Goal: Information Seeking & Learning: Learn about a topic

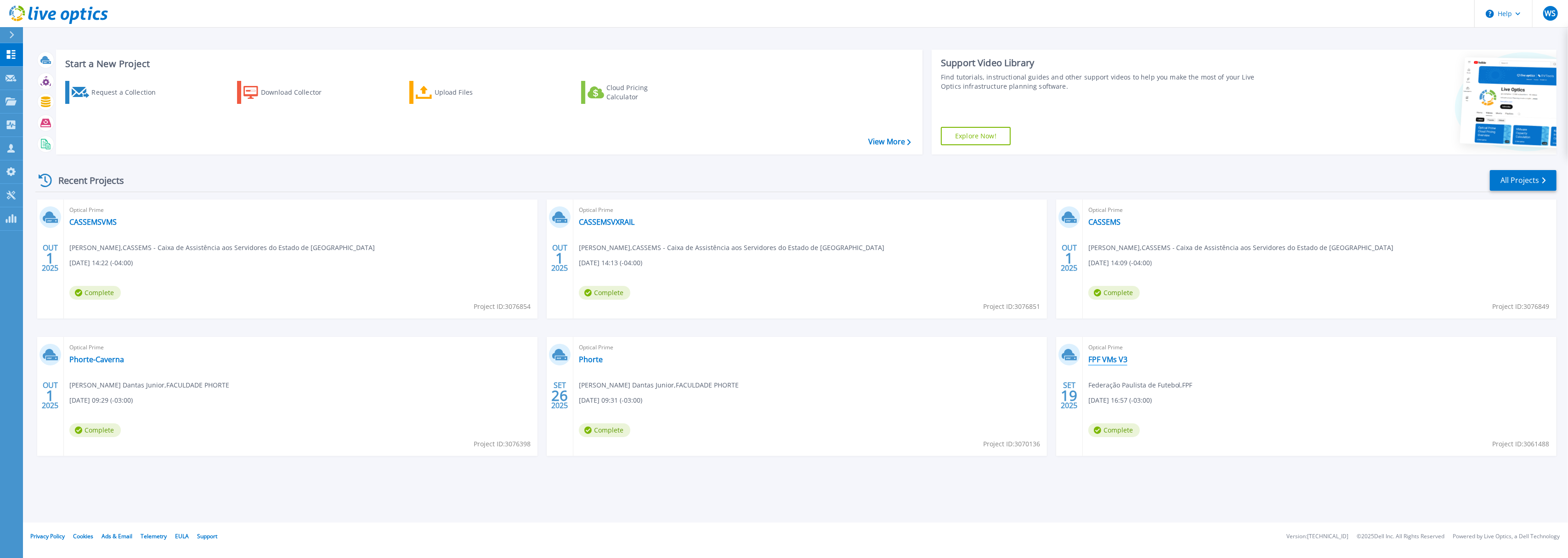
click at [1118, 361] on link "FPF VMs V3" at bounding box center [1108, 359] width 39 height 9
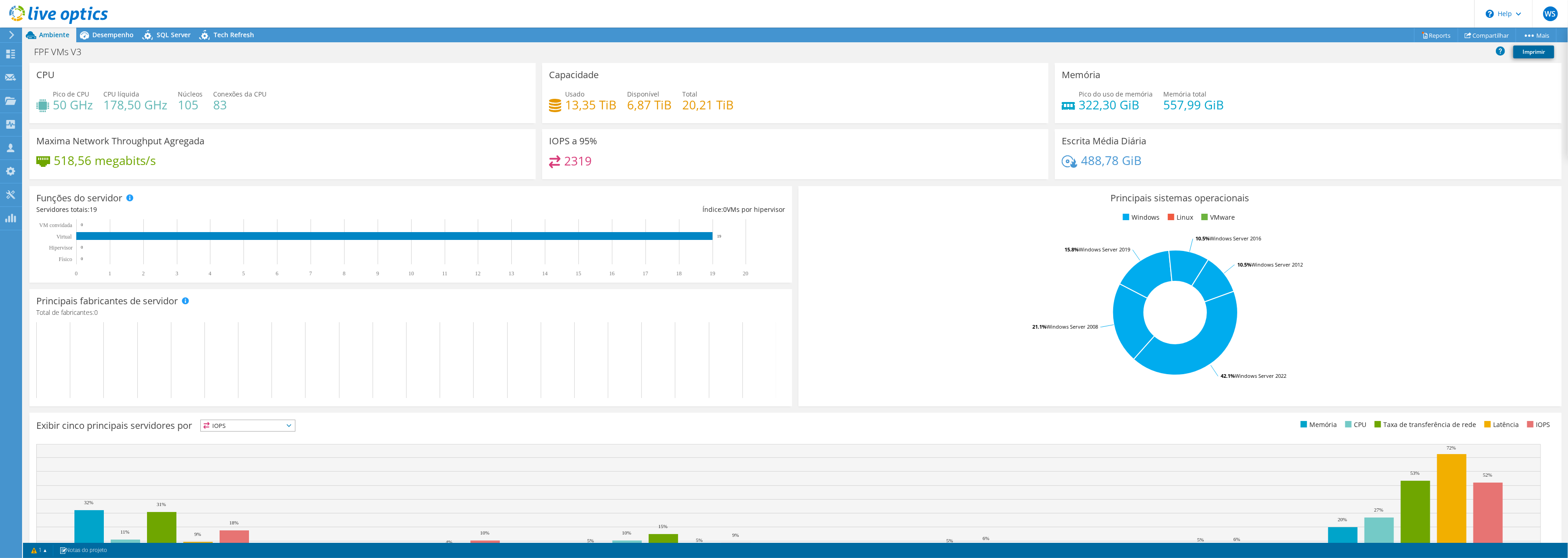
click at [1535, 52] on link "Imprimir" at bounding box center [1533, 52] width 41 height 13
click at [1444, 37] on link "Reports" at bounding box center [1436, 35] width 44 height 14
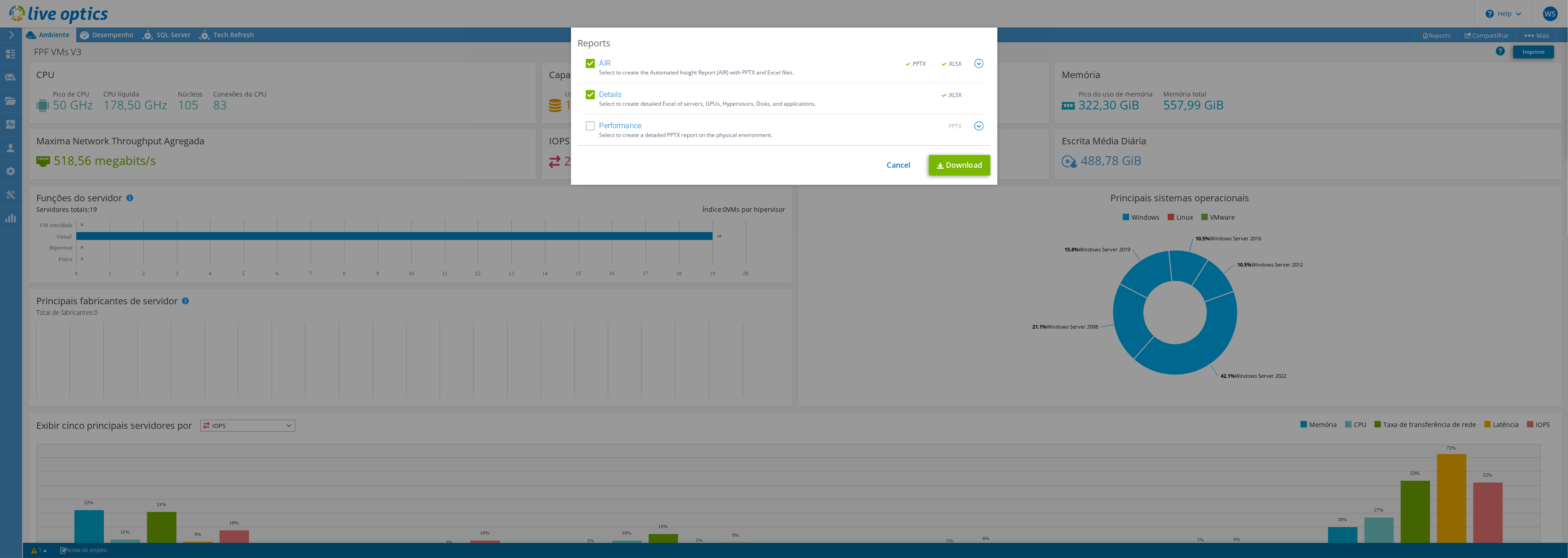
click at [580, 126] on div "AIR .PPTX .XLSX Select to create the Automated Insight Report (AIR) with PPTX a…" at bounding box center [784, 102] width 413 height 87
click at [586, 127] on label "Performance" at bounding box center [614, 125] width 56 height 9
click at [0, 0] on input "Performance" at bounding box center [0, 0] width 0 height 0
click at [957, 162] on link "Download" at bounding box center [959, 165] width 61 height 21
drag, startPoint x: 893, startPoint y: 170, endPoint x: 495, endPoint y: 13, distance: 427.8
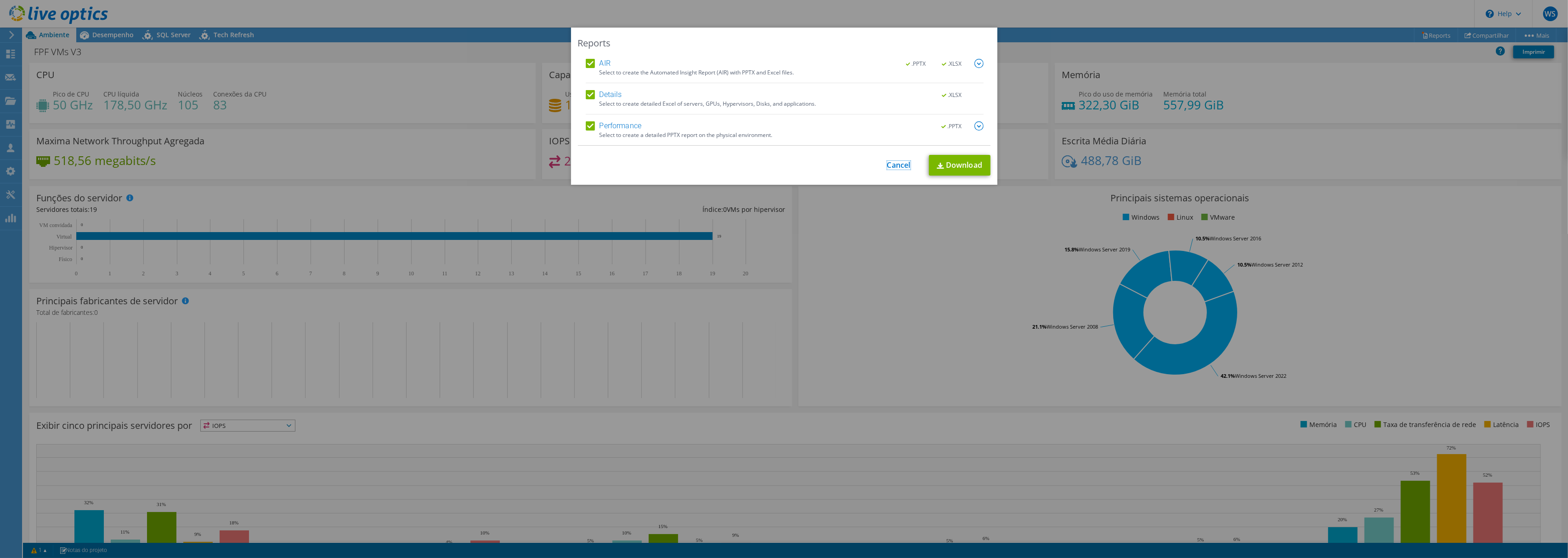
click at [893, 170] on link "Cancel" at bounding box center [898, 165] width 23 height 9
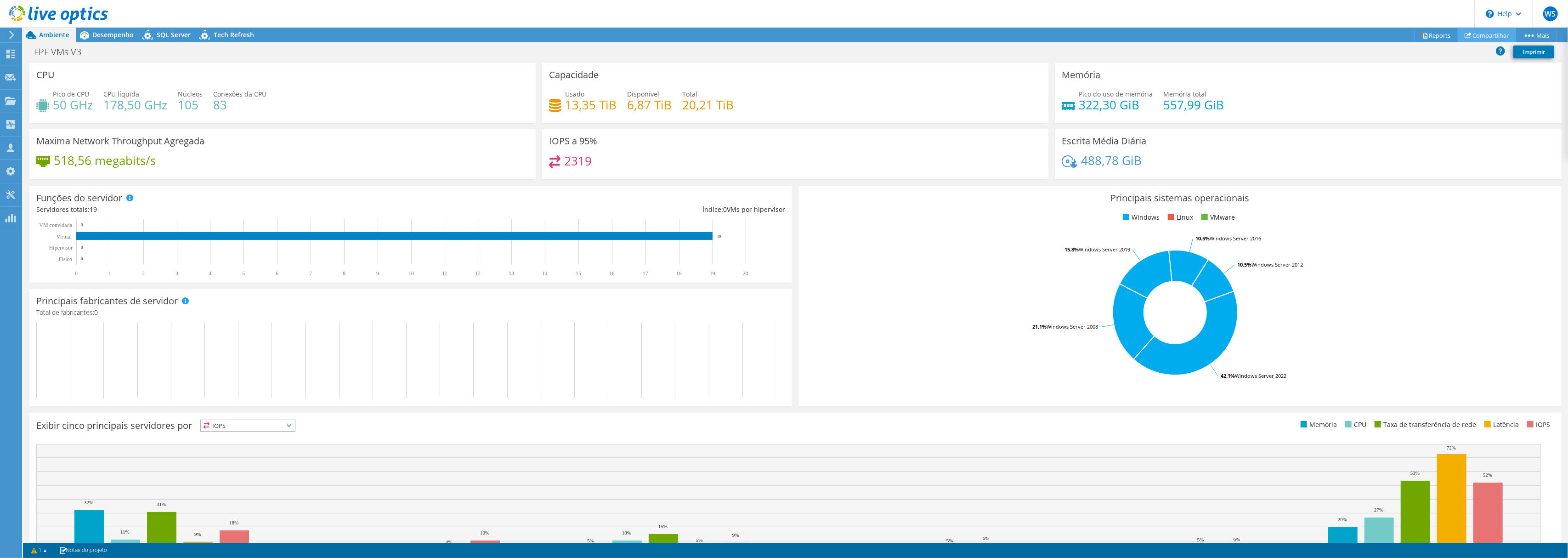
click at [1490, 34] on link "Compartilhar" at bounding box center [1487, 35] width 58 height 14
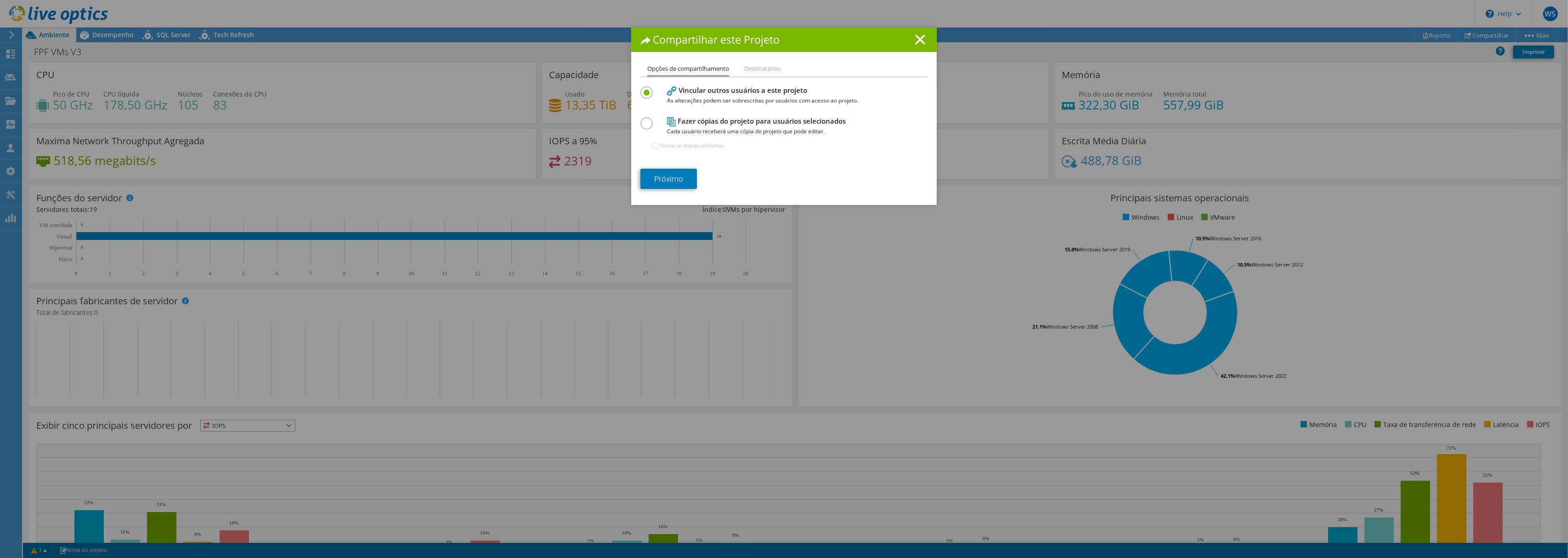
click at [763, 63] on li "Destinatários" at bounding box center [763, 69] width 37 height 12
click at [767, 68] on li "Destinatários" at bounding box center [763, 69] width 37 height 12
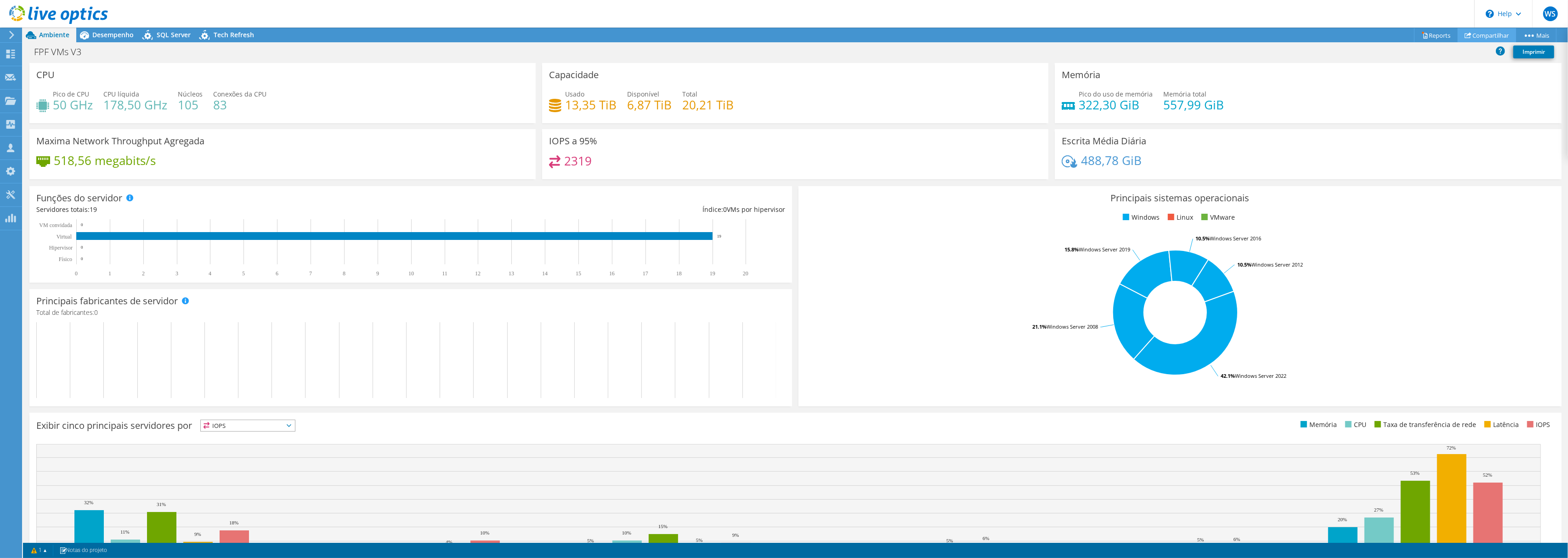
click at [1476, 36] on link "Compartilhar" at bounding box center [1487, 35] width 58 height 14
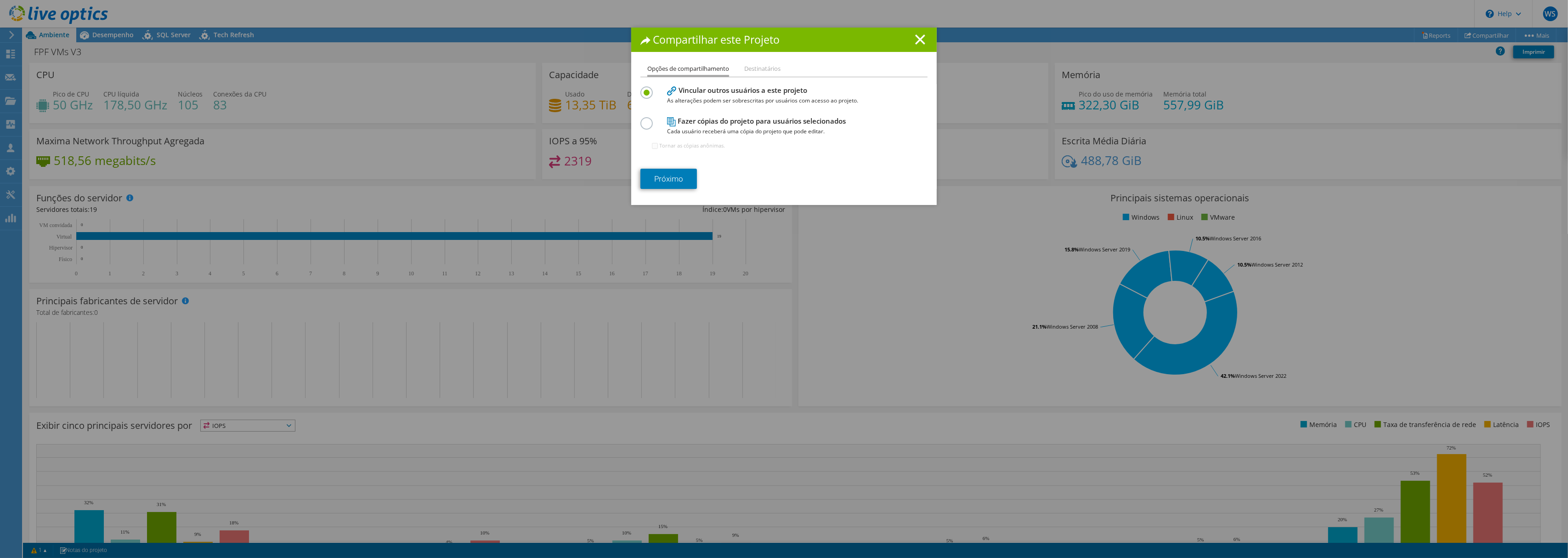
click at [642, 119] on label at bounding box center [648, 118] width 16 height 2
click at [0, 0] on input "radio" at bounding box center [0, 0] width 0 height 0
click at [769, 68] on li "Destinatários" at bounding box center [763, 69] width 37 height 12
click at [647, 89] on label at bounding box center [648, 88] width 16 height 2
click at [0, 0] on input "radio" at bounding box center [0, 0] width 0 height 0
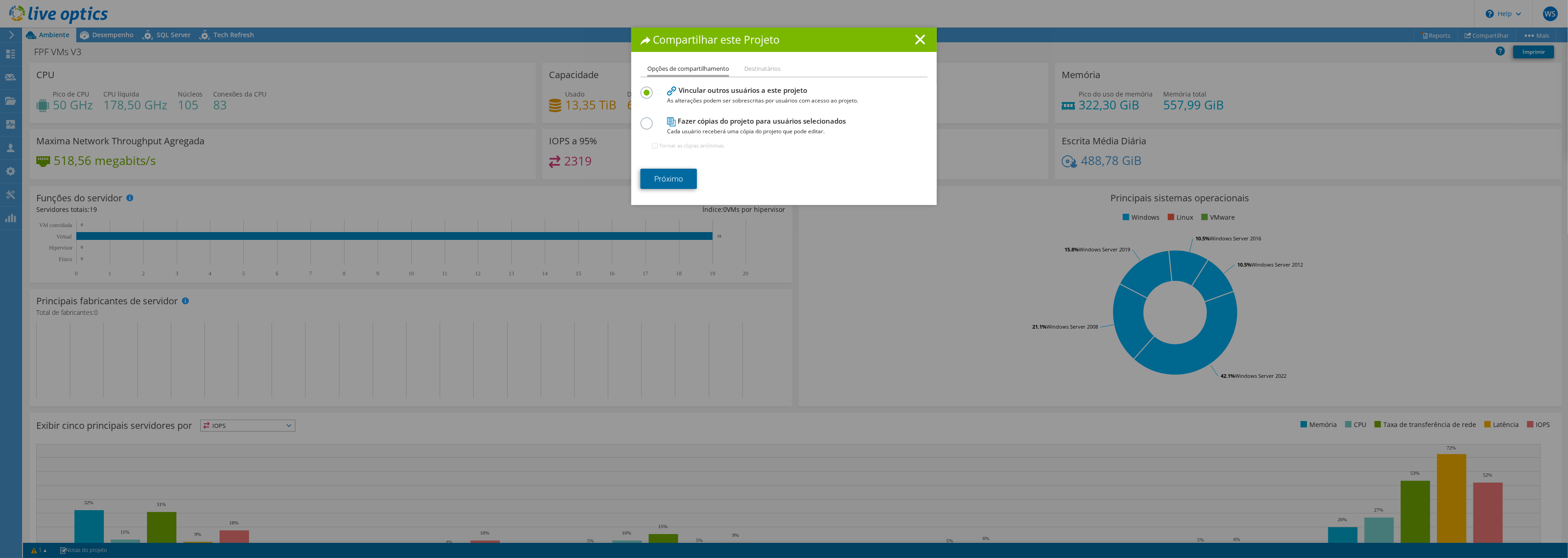
click at [657, 185] on link "Próximo" at bounding box center [668, 178] width 57 height 20
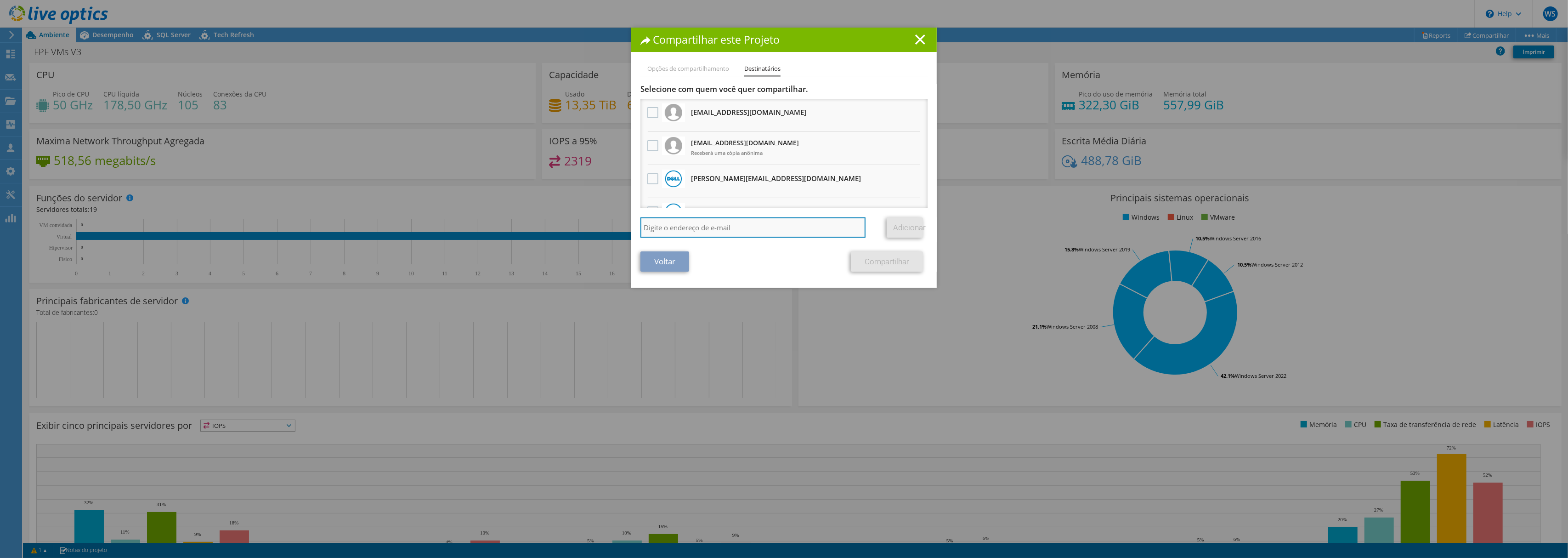
click at [677, 228] on input "search" at bounding box center [753, 227] width 225 height 20
paste input "t215144f@tdsynnex.com"
type input "t215144f@tdsynnex.com"
click at [900, 224] on link "Adicionar" at bounding box center [905, 227] width 37 height 20
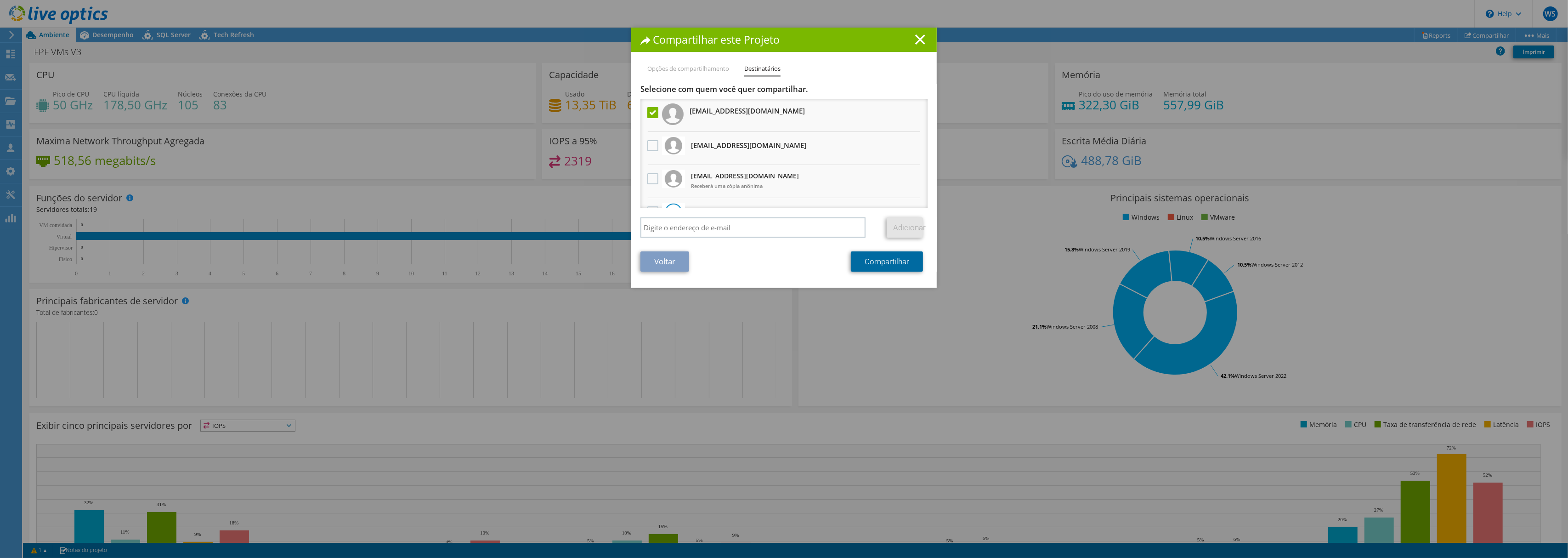
click at [875, 263] on link "Compartilhar" at bounding box center [887, 261] width 72 height 20
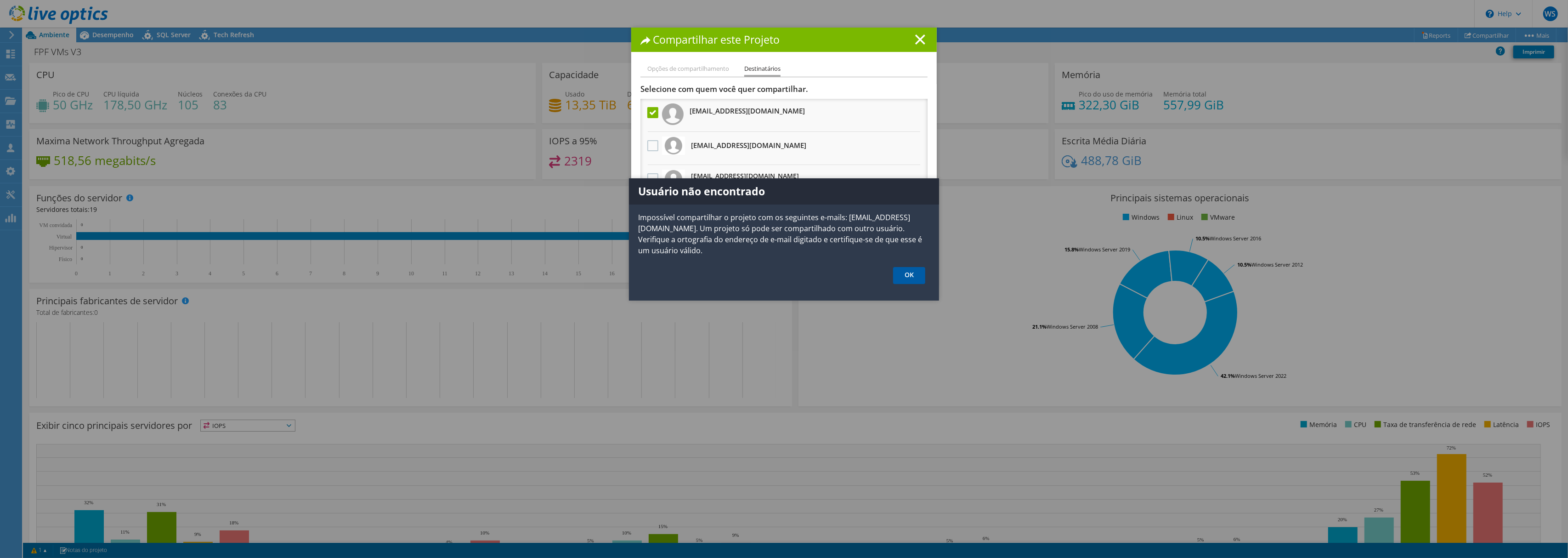
click at [917, 276] on link "OK" at bounding box center [909, 276] width 32 height 17
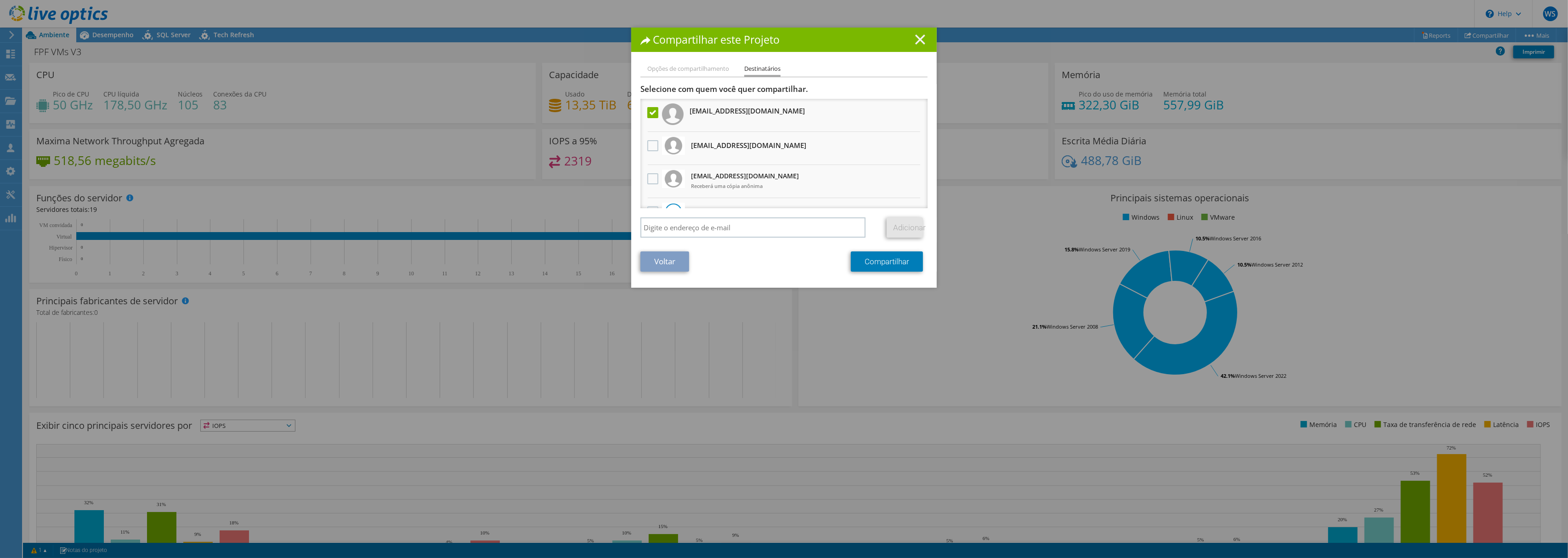
click at [916, 37] on icon at bounding box center [920, 40] width 10 height 10
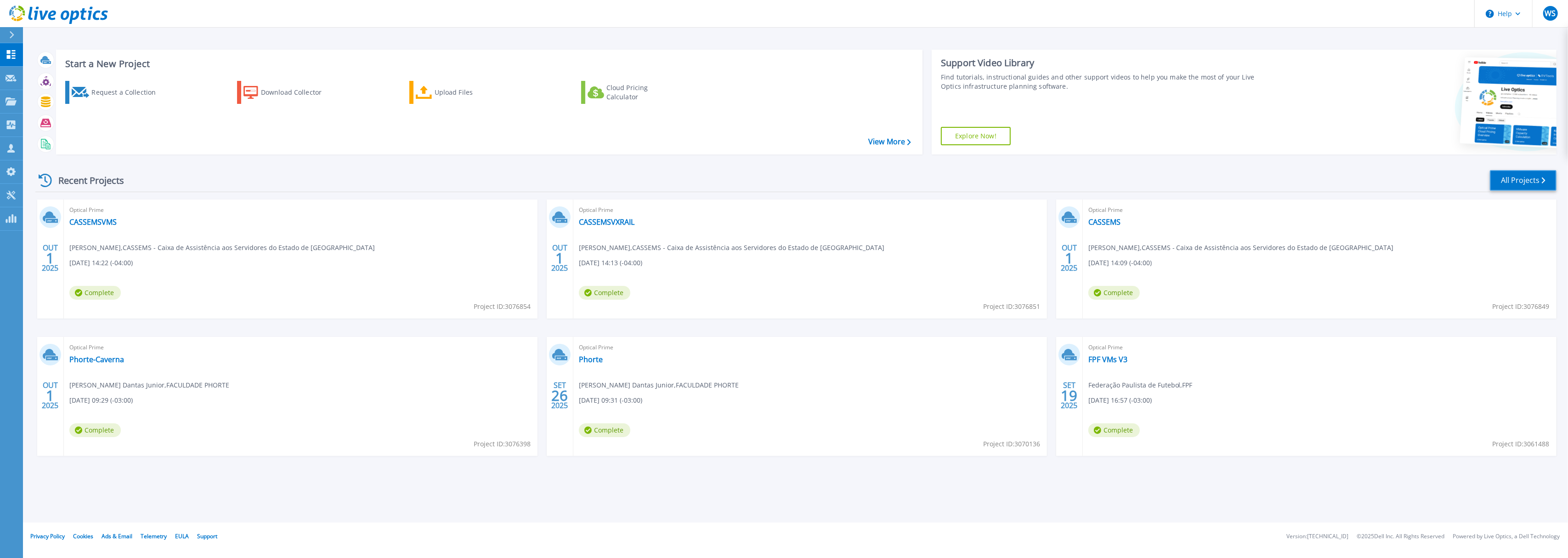
click at [1508, 172] on link "All Projects" at bounding box center [1523, 180] width 66 height 21
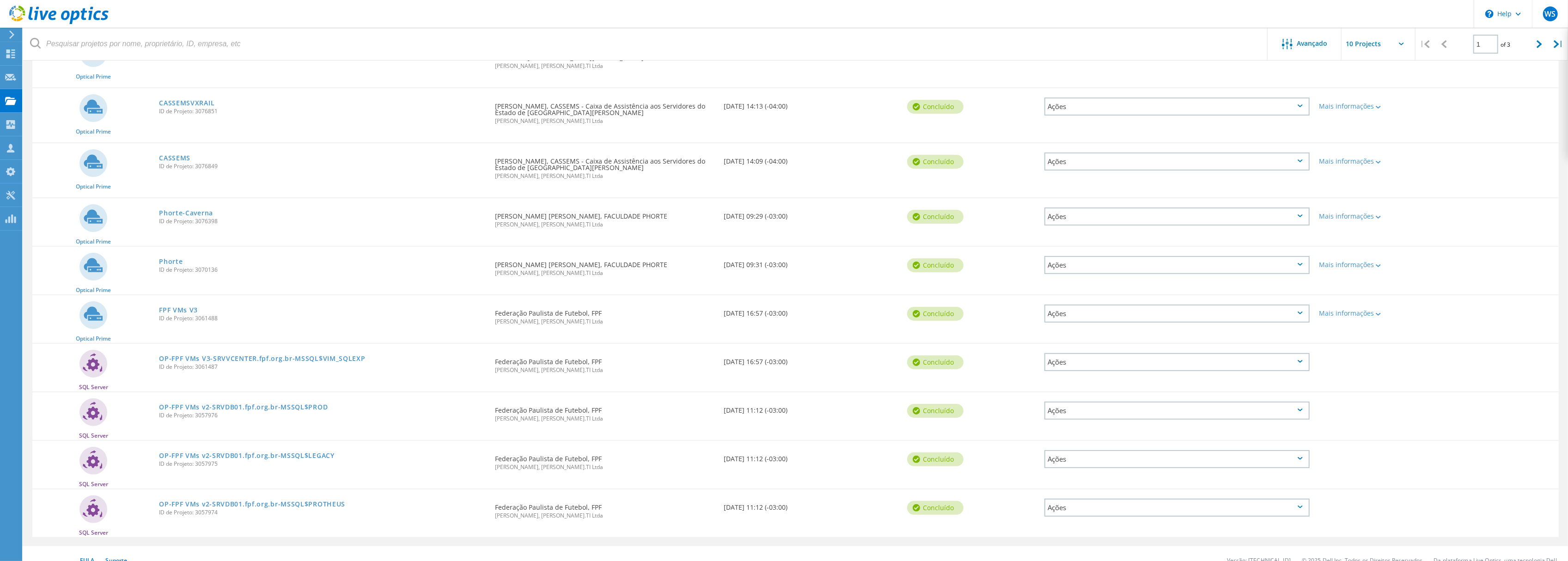
scroll to position [146, 0]
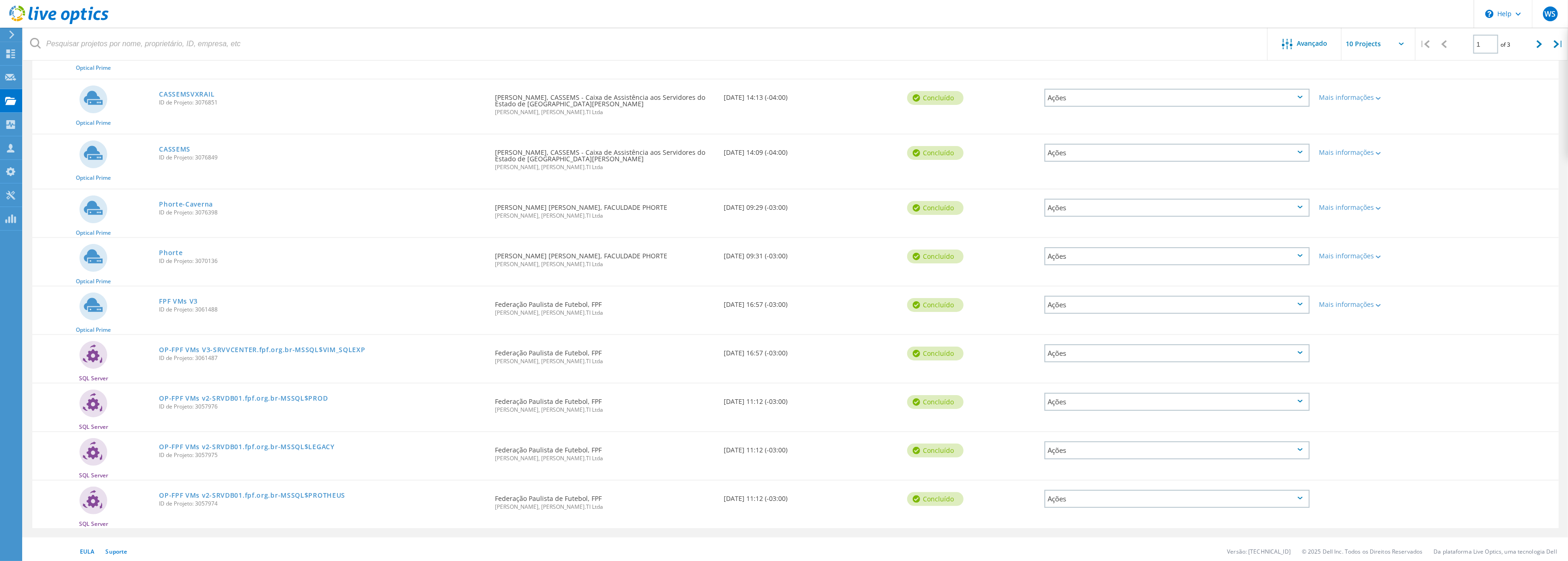
drag, startPoint x: 1542, startPoint y: 47, endPoint x: 1529, endPoint y: 63, distance: 20.6
click at [1542, 46] on icon at bounding box center [1539, 44] width 6 height 8
type input "2"
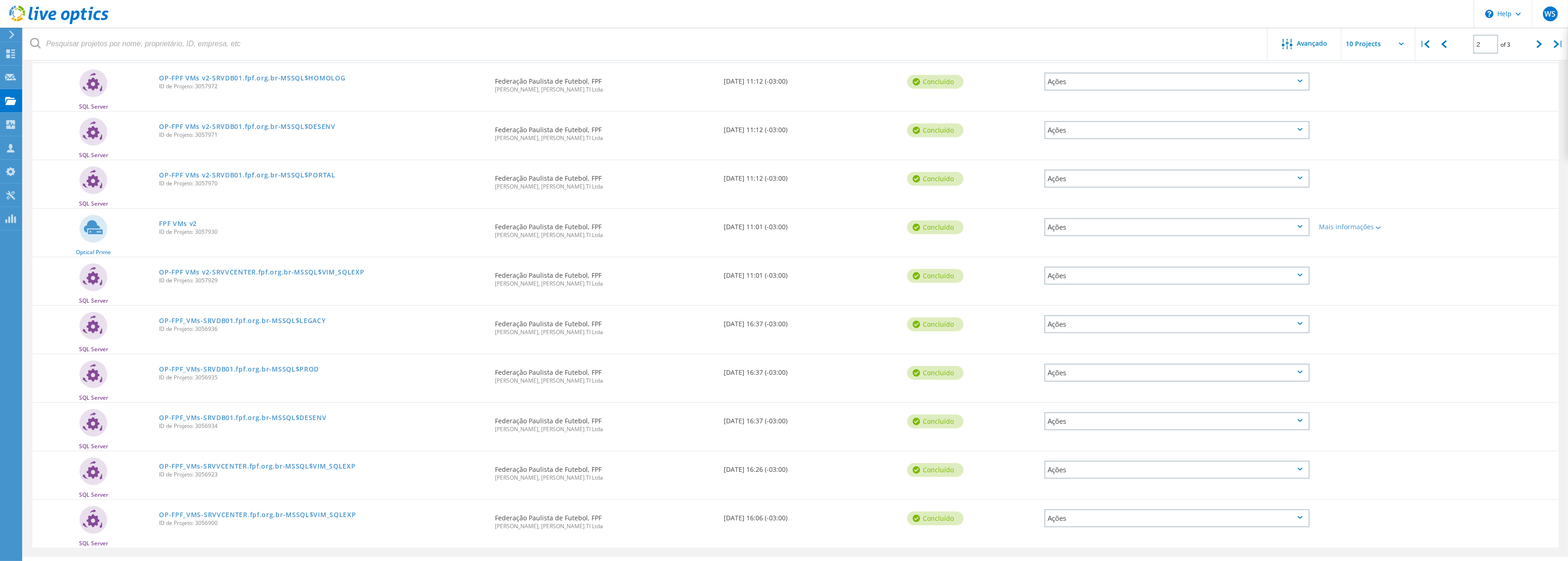
scroll to position [127, 0]
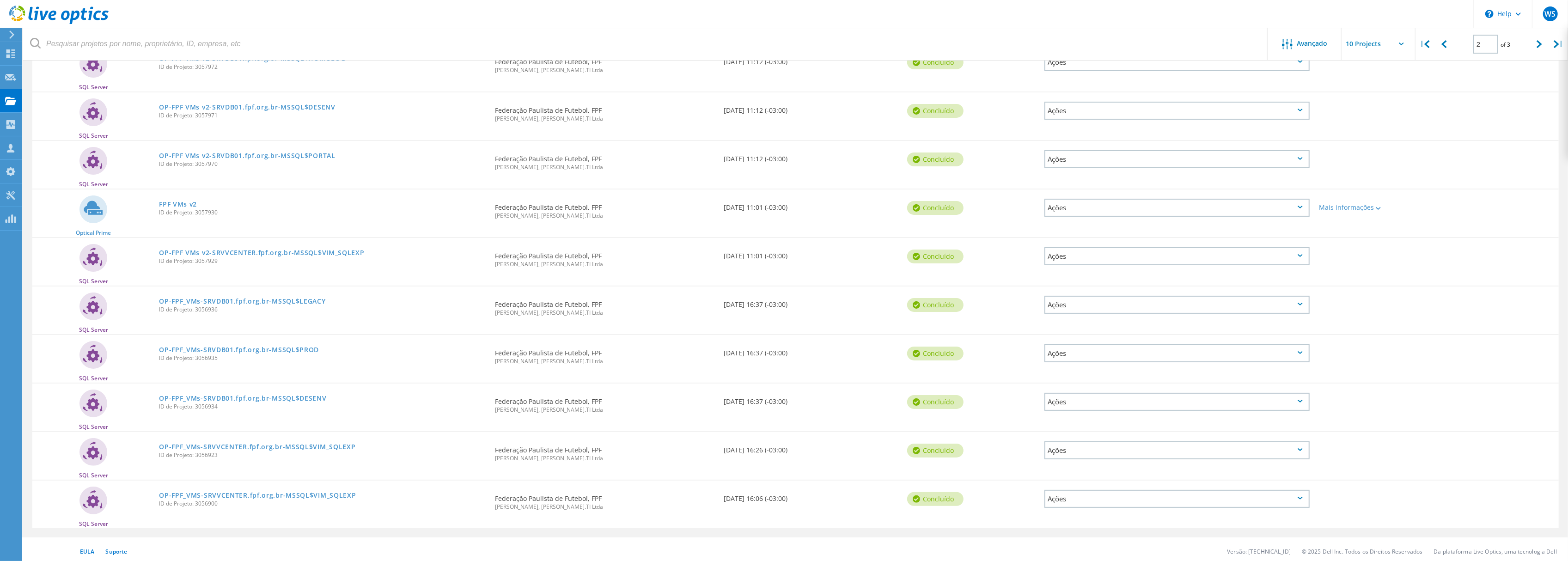
click at [183, 197] on div "FPF VMs v2 ID de Projeto: 3057930" at bounding box center [322, 206] width 336 height 35
click at [183, 201] on link "FPF VMs v2" at bounding box center [178, 204] width 38 height 7
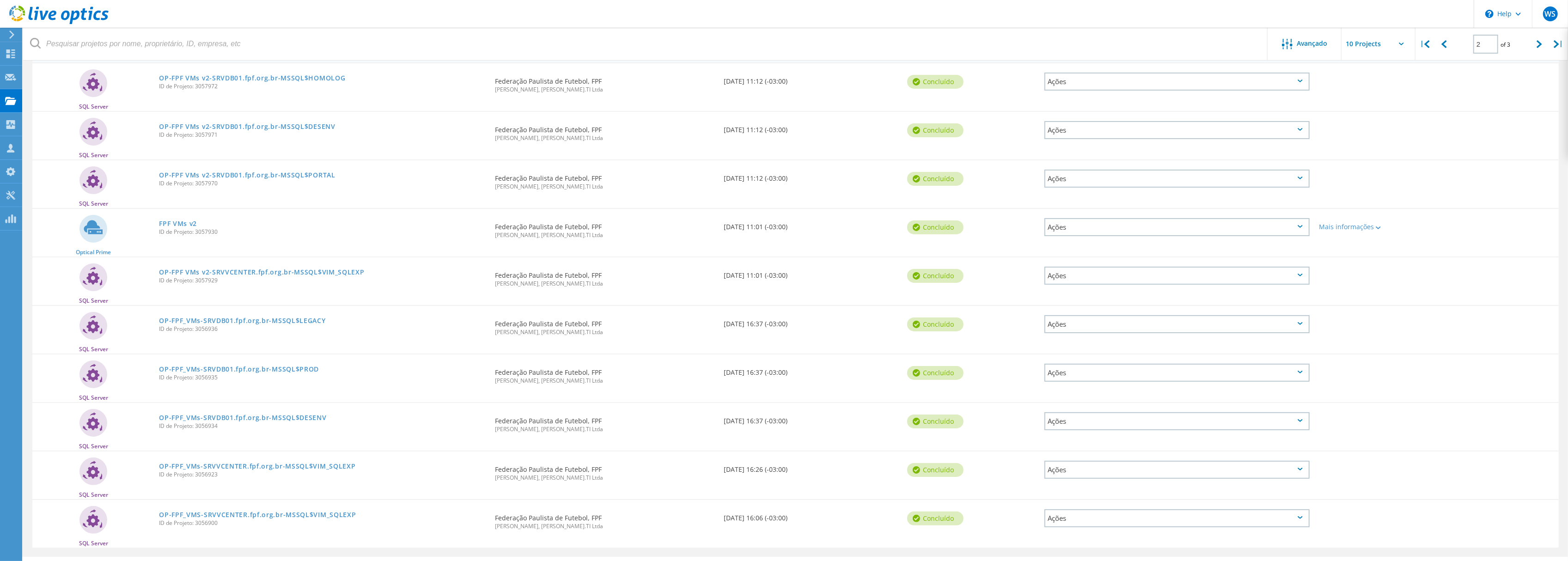
scroll to position [127, 0]
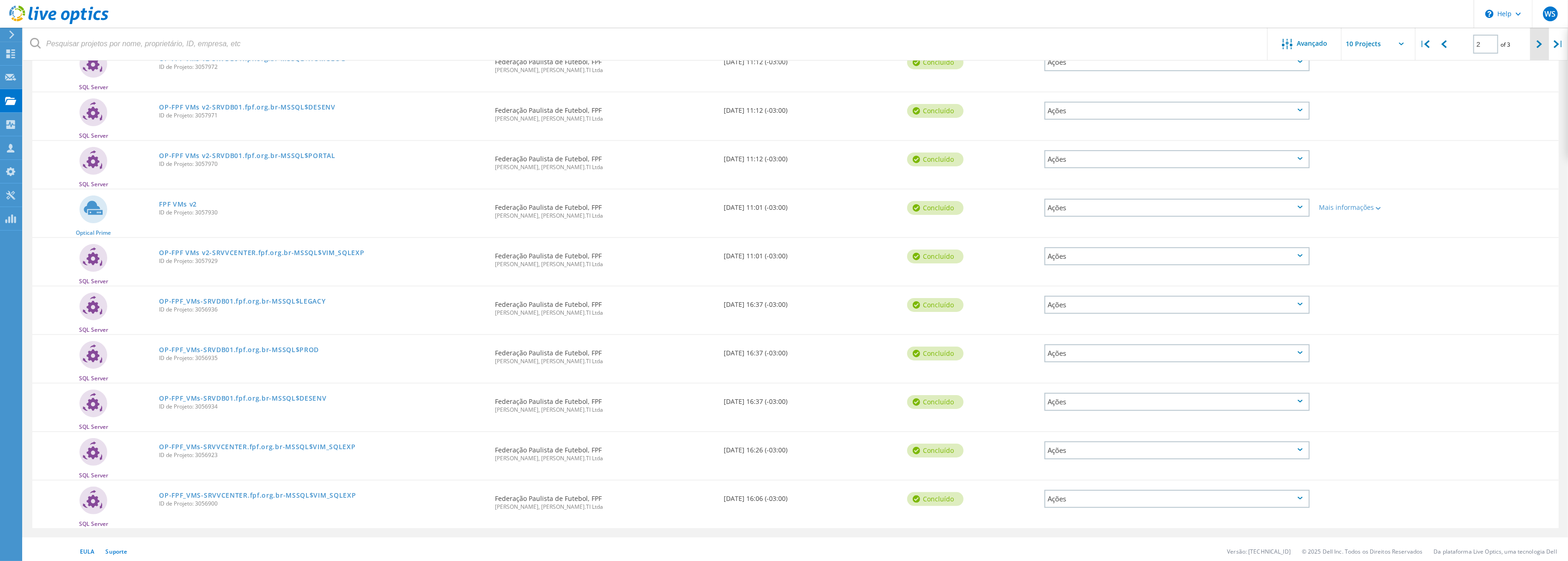
click at [1538, 45] on icon at bounding box center [1539, 44] width 6 height 8
type input "3"
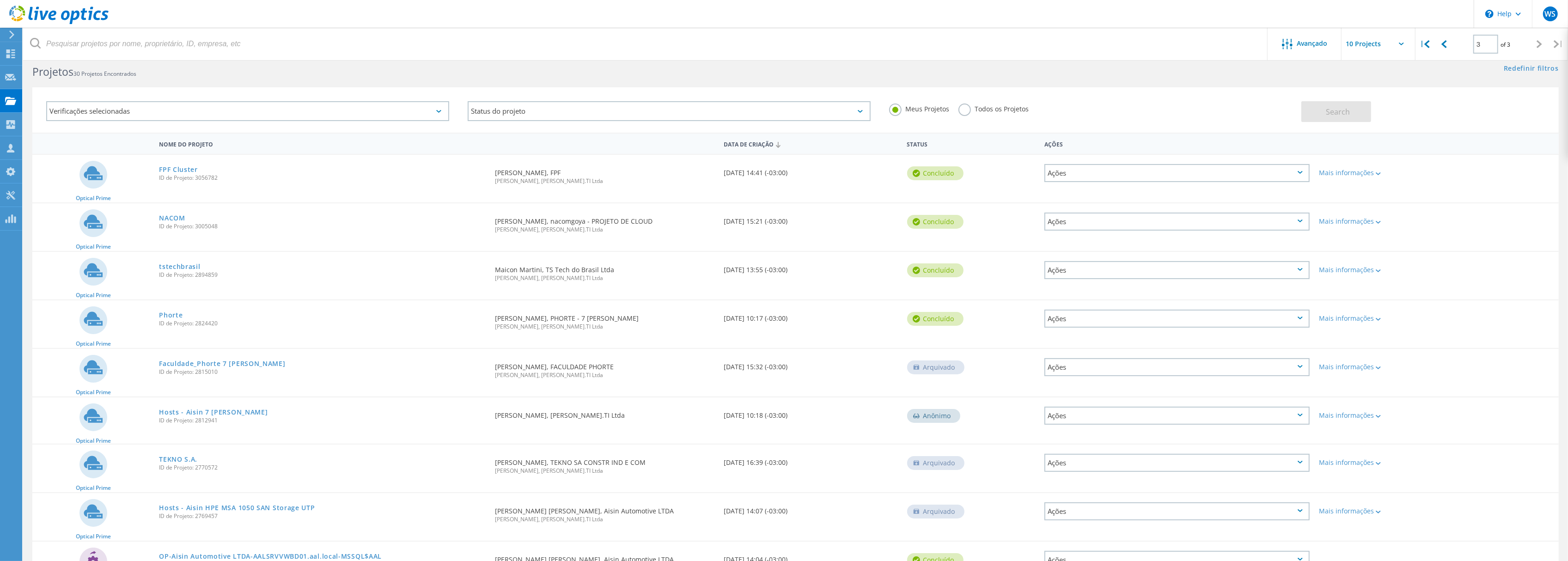
scroll to position [0, 0]
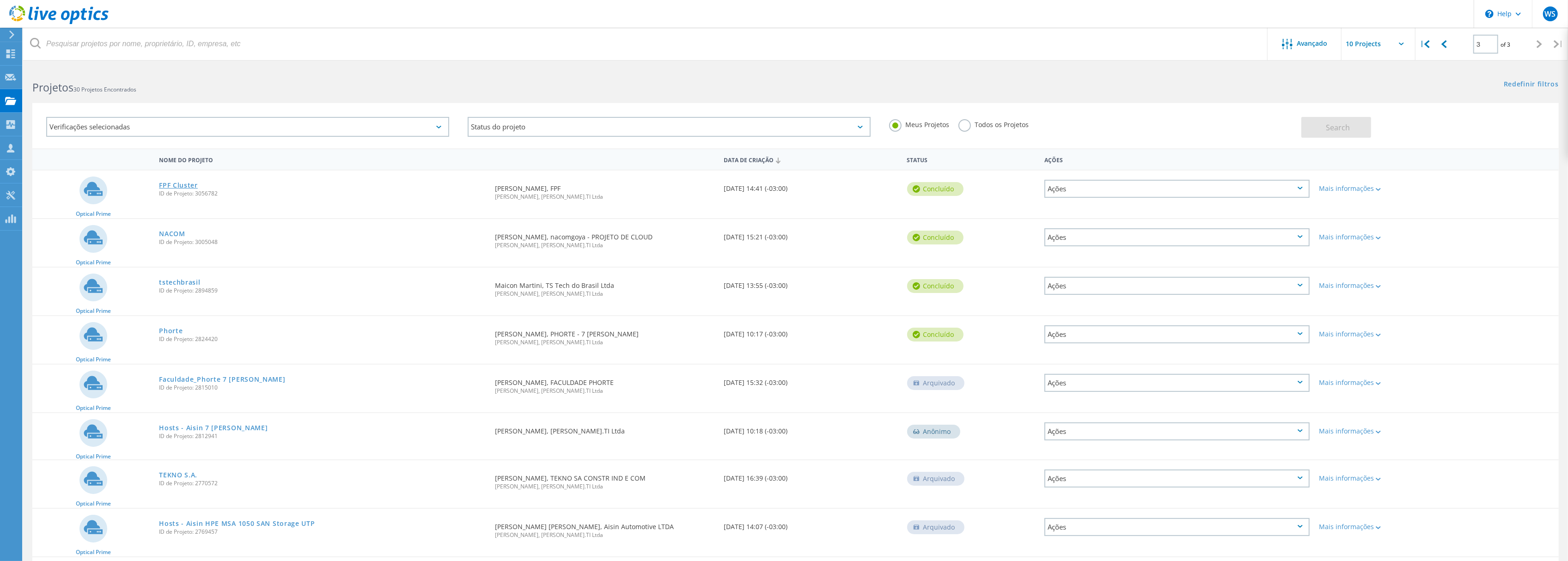
click at [176, 182] on link "FPF Cluster" at bounding box center [178, 185] width 39 height 7
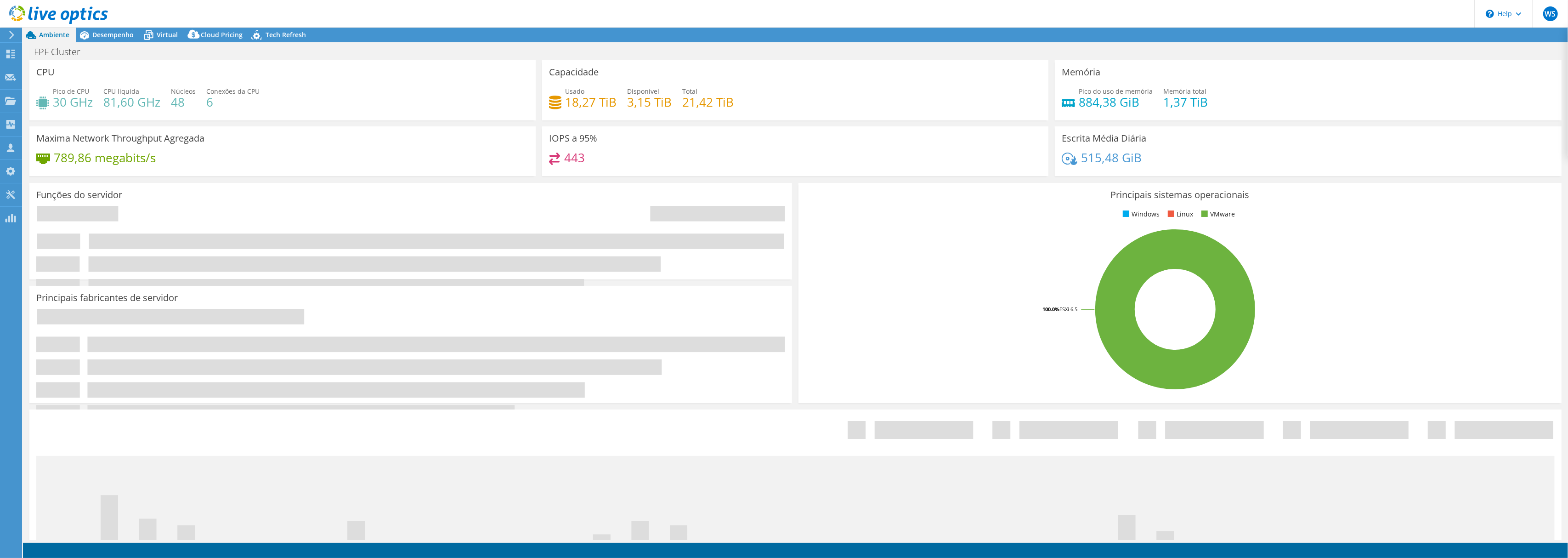
select select "USD"
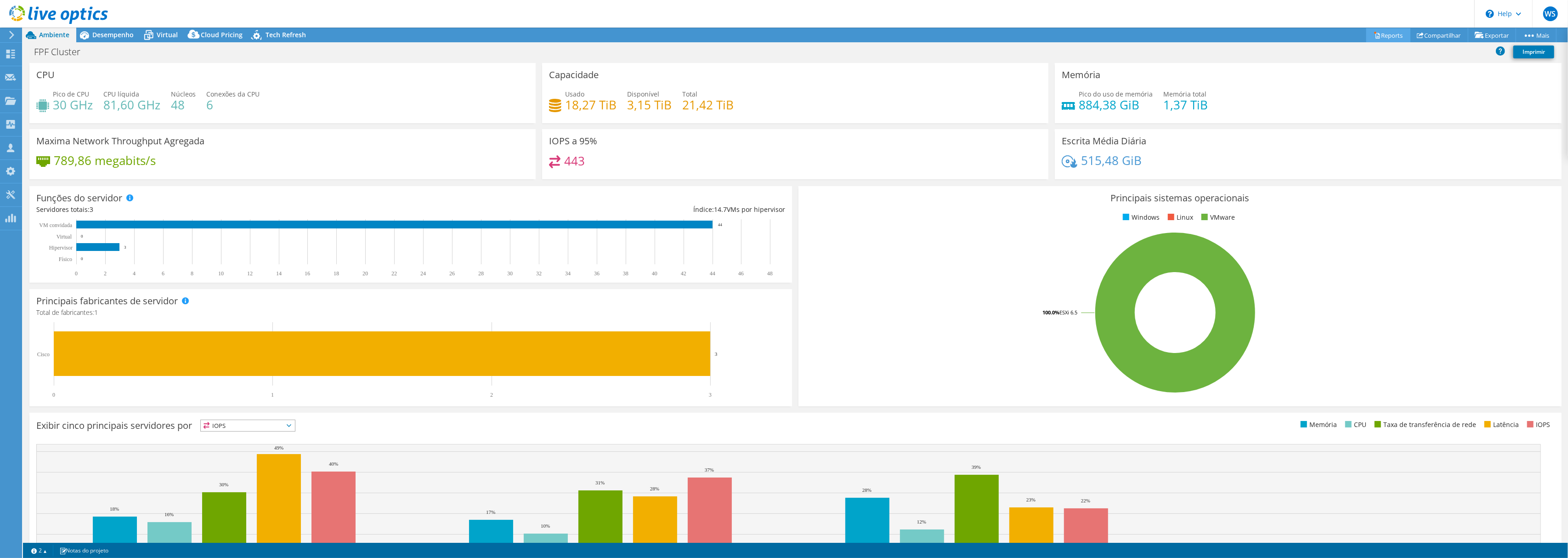
click at [1386, 34] on link "Reports" at bounding box center [1388, 35] width 44 height 14
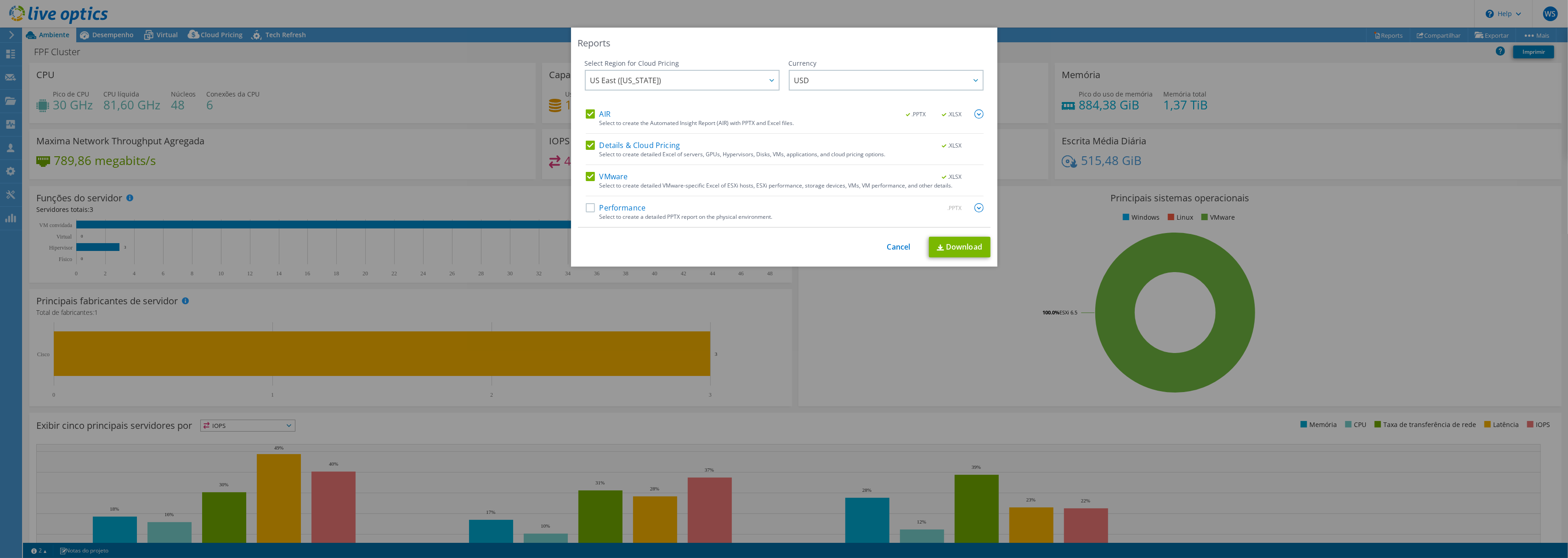
click at [601, 207] on label "Performance" at bounding box center [615, 208] width 60 height 9
click at [0, 0] on input "Performance" at bounding box center [0, 0] width 0 height 0
click at [947, 247] on link "Download" at bounding box center [959, 247] width 61 height 21
click at [887, 247] on link "Cancel" at bounding box center [898, 247] width 23 height 9
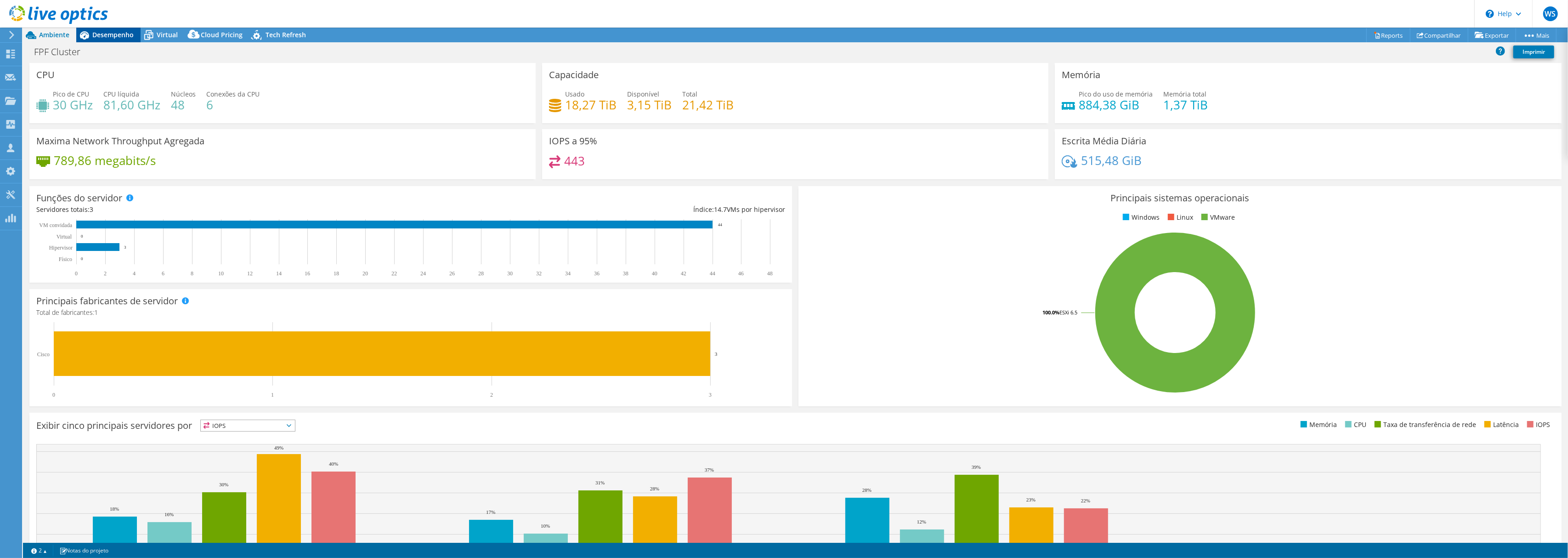
click at [131, 36] on span "Desempenho" at bounding box center [113, 35] width 41 height 9
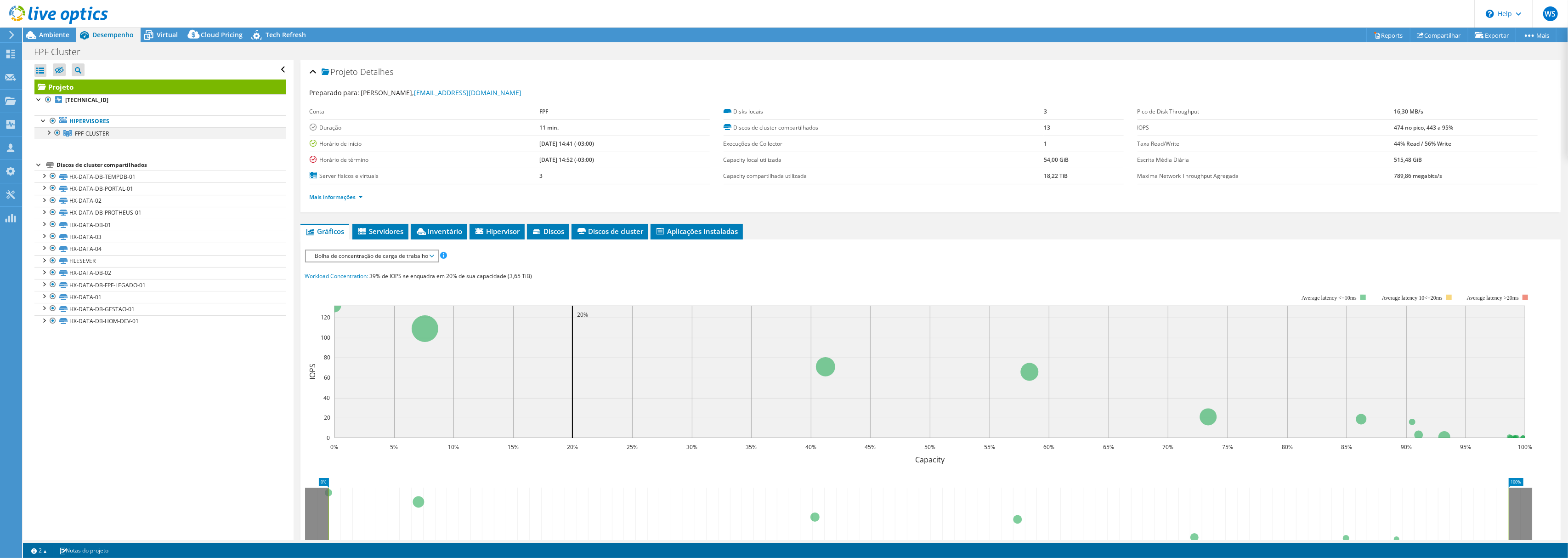
click at [53, 132] on div at bounding box center [57, 133] width 9 height 11
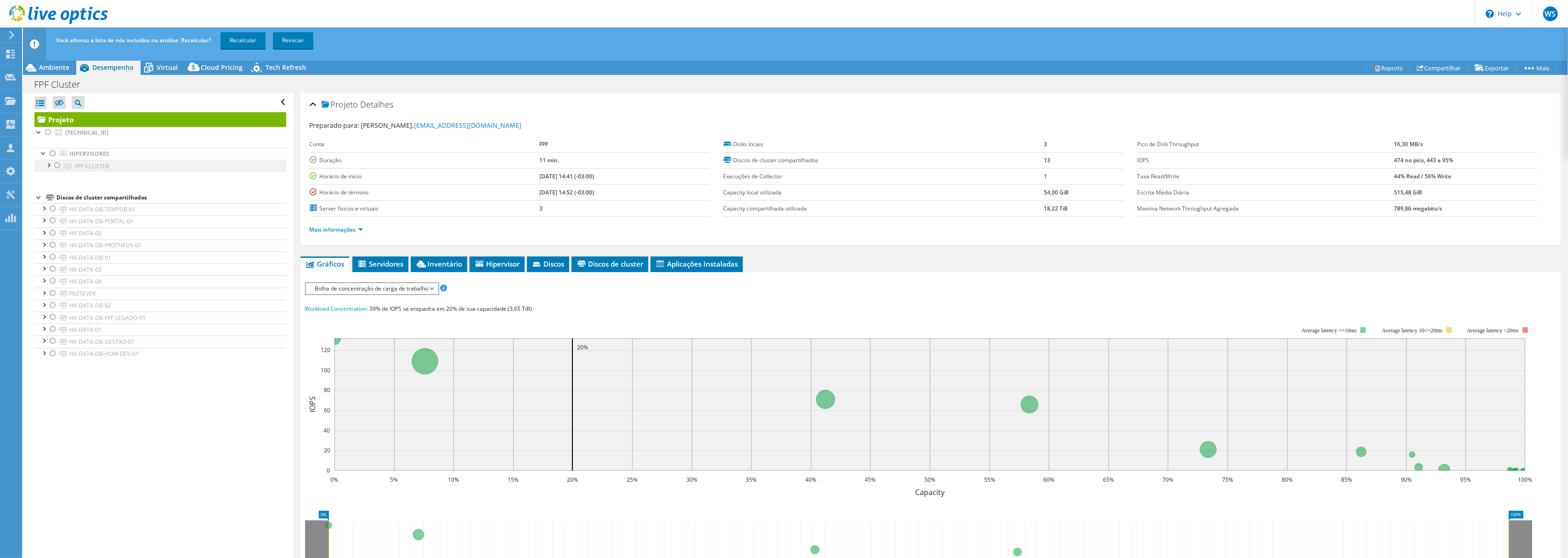
click at [57, 168] on div at bounding box center [57, 166] width 9 height 11
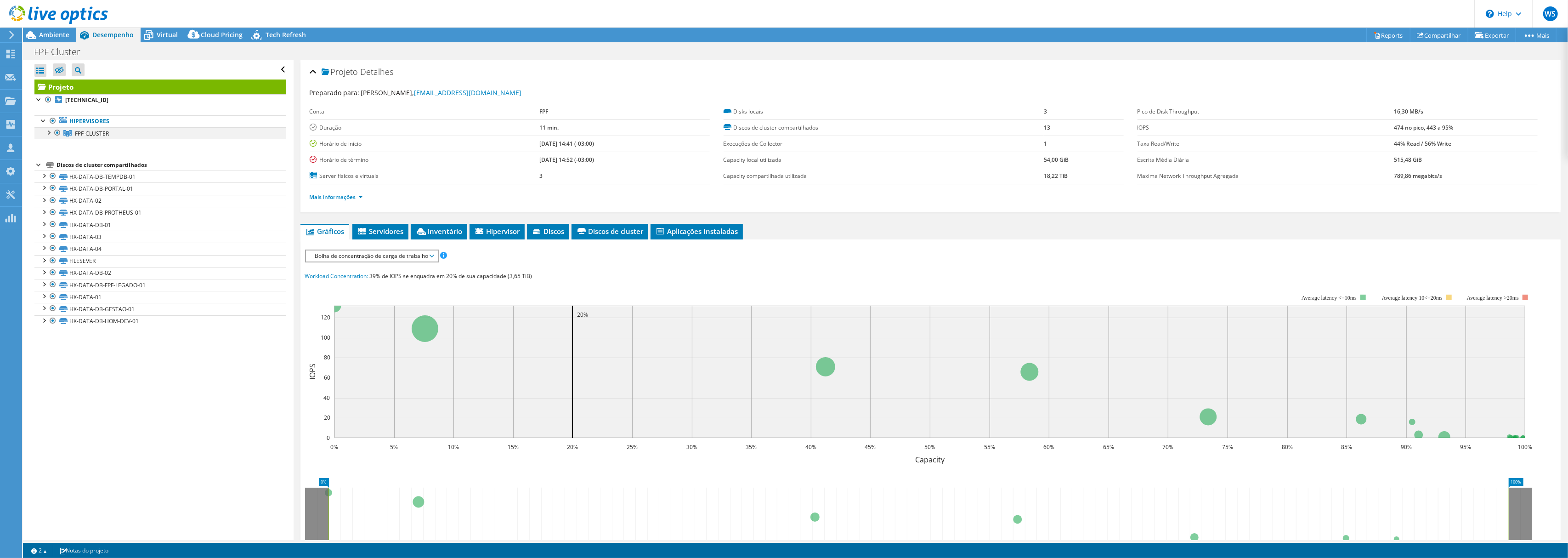
click at [47, 135] on div at bounding box center [48, 132] width 9 height 9
drag, startPoint x: 379, startPoint y: 235, endPoint x: 387, endPoint y: 235, distance: 8.0
click at [379, 235] on span "Servidores" at bounding box center [380, 231] width 47 height 9
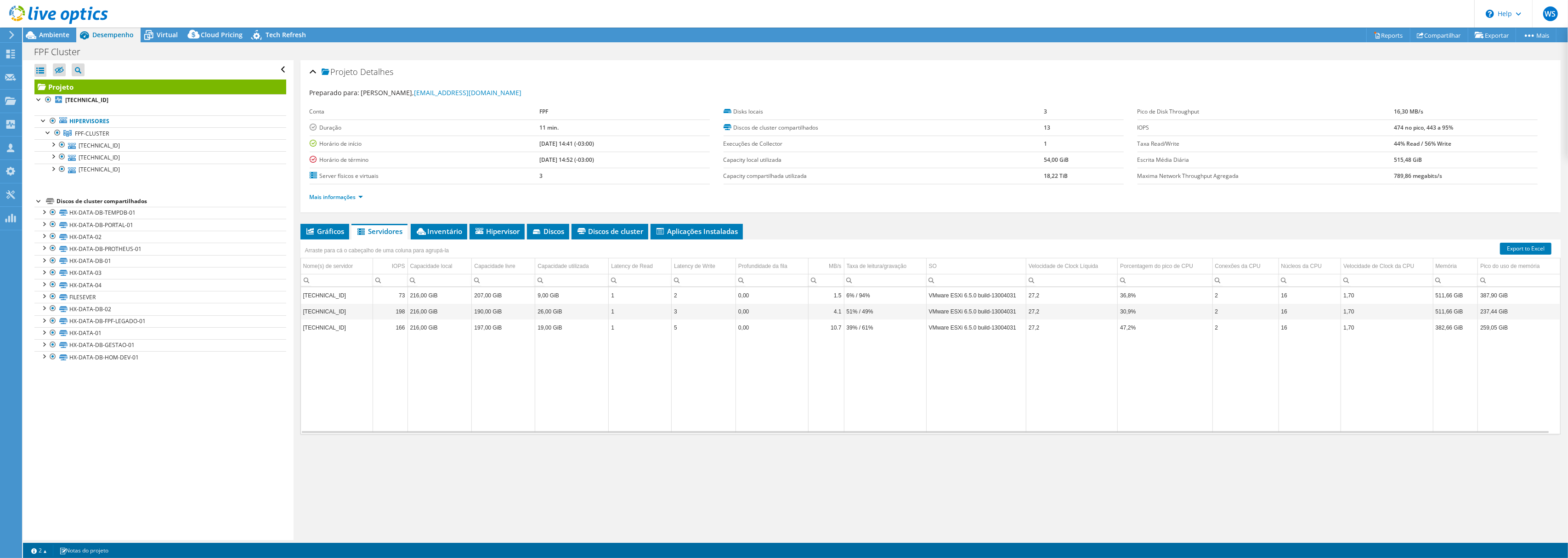
click at [483, 302] on td "207,00 GiB" at bounding box center [503, 295] width 63 height 16
click at [983, 297] on td "VMware ESXi 6.5.0 build-13004031" at bounding box center [976, 295] width 100 height 16
click at [970, 315] on td "VMware ESXi 6.5.0 build-13004031" at bounding box center [976, 311] width 100 height 16
click at [937, 331] on td "VMware ESXi 6.5.0 build-13004031" at bounding box center [976, 328] width 100 height 16
click at [167, 30] on span "Virtual" at bounding box center [167, 35] width 21 height 9
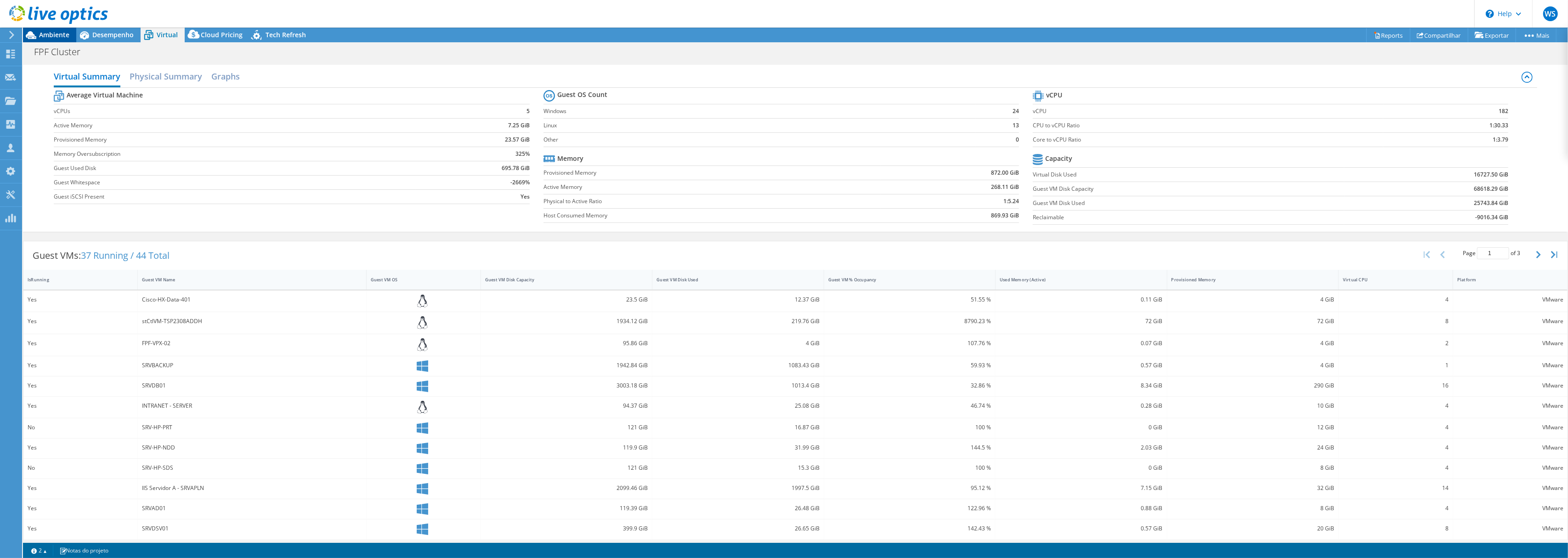
click at [33, 37] on icon at bounding box center [30, 35] width 10 height 8
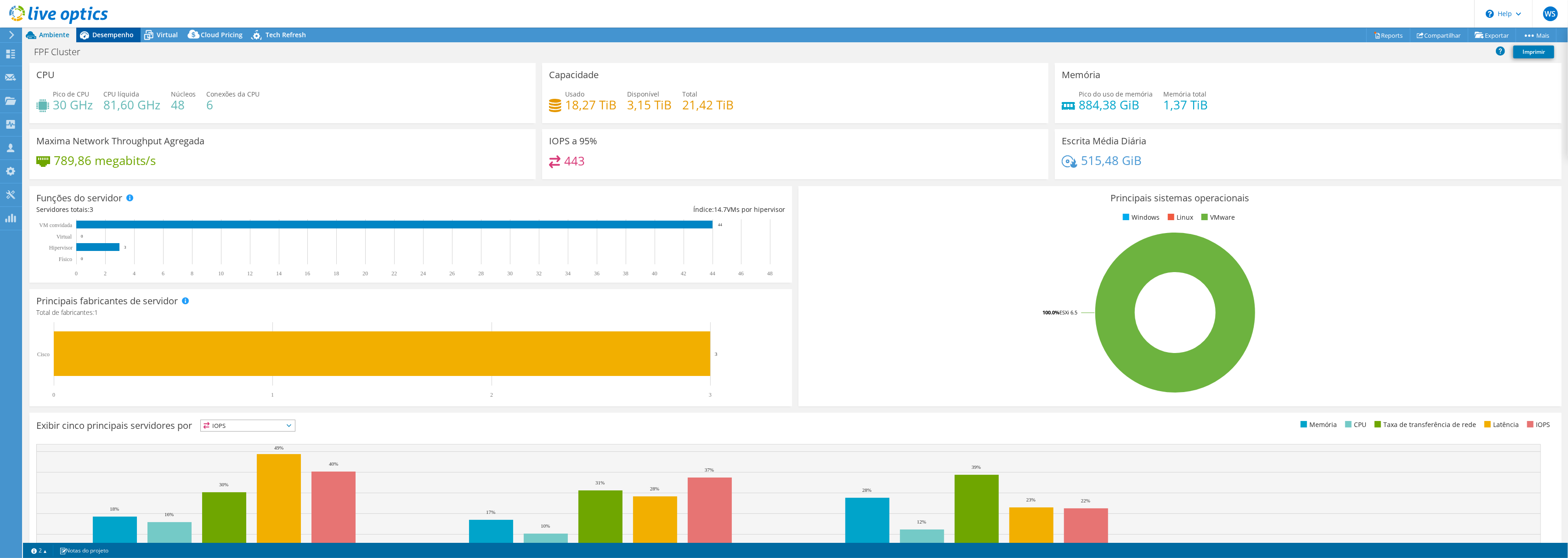
click at [121, 29] on div "Desempenho" at bounding box center [108, 35] width 65 height 15
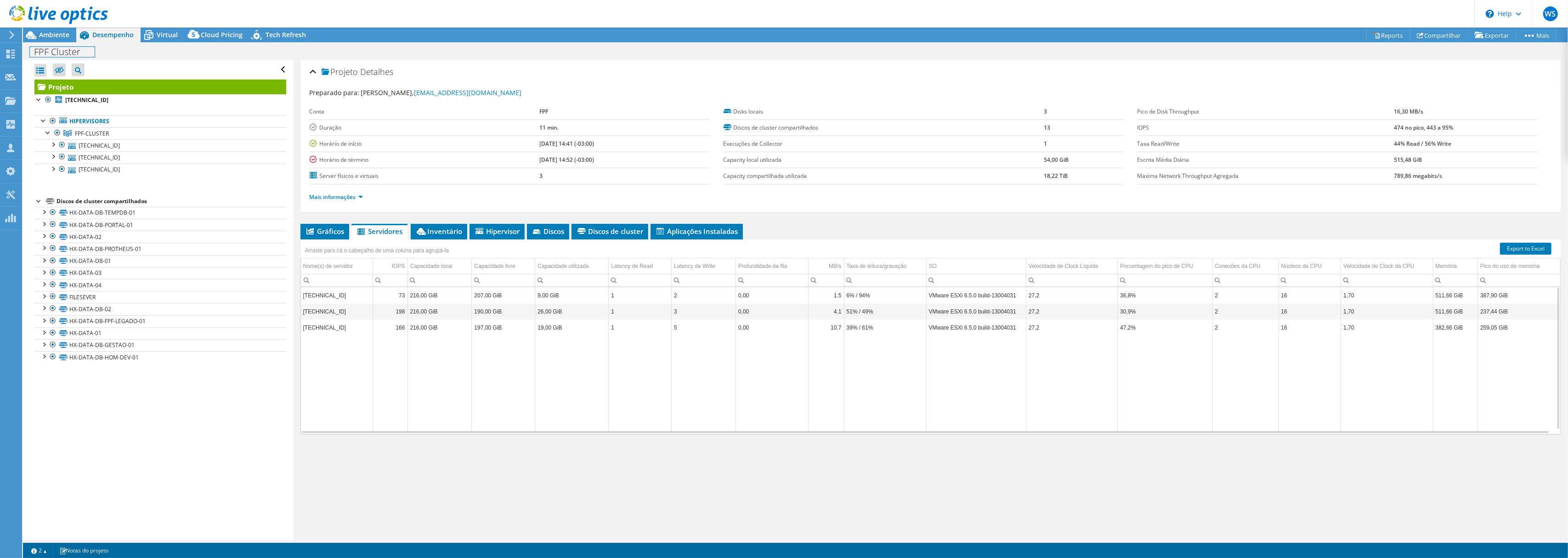
click at [47, 47] on h1 "FPF Cluster" at bounding box center [62, 52] width 65 height 10
click at [50, 40] on div "Ambiente" at bounding box center [50, 35] width 54 height 15
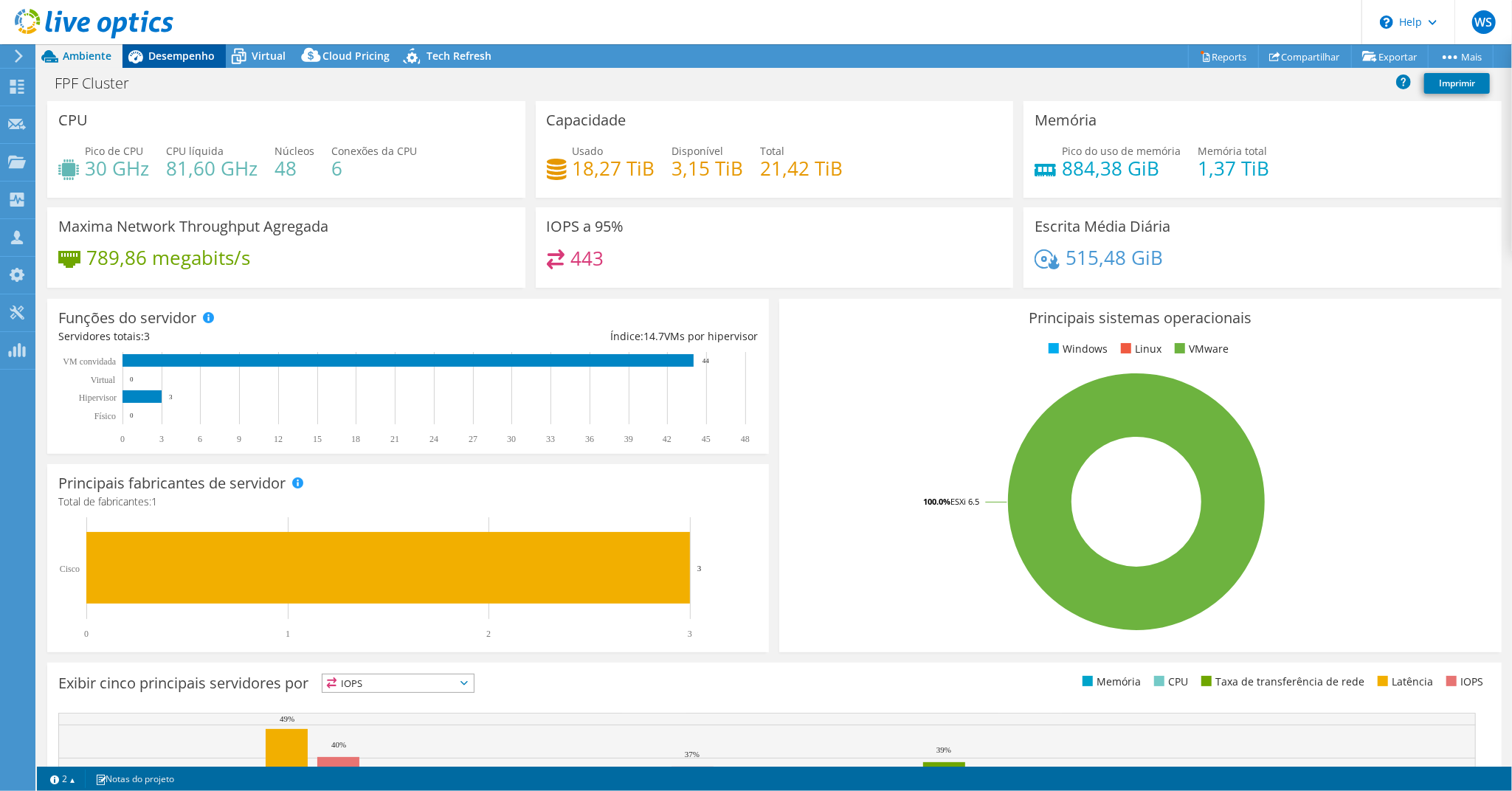
click at [172, 60] on span "Desempenho" at bounding box center [182, 56] width 66 height 14
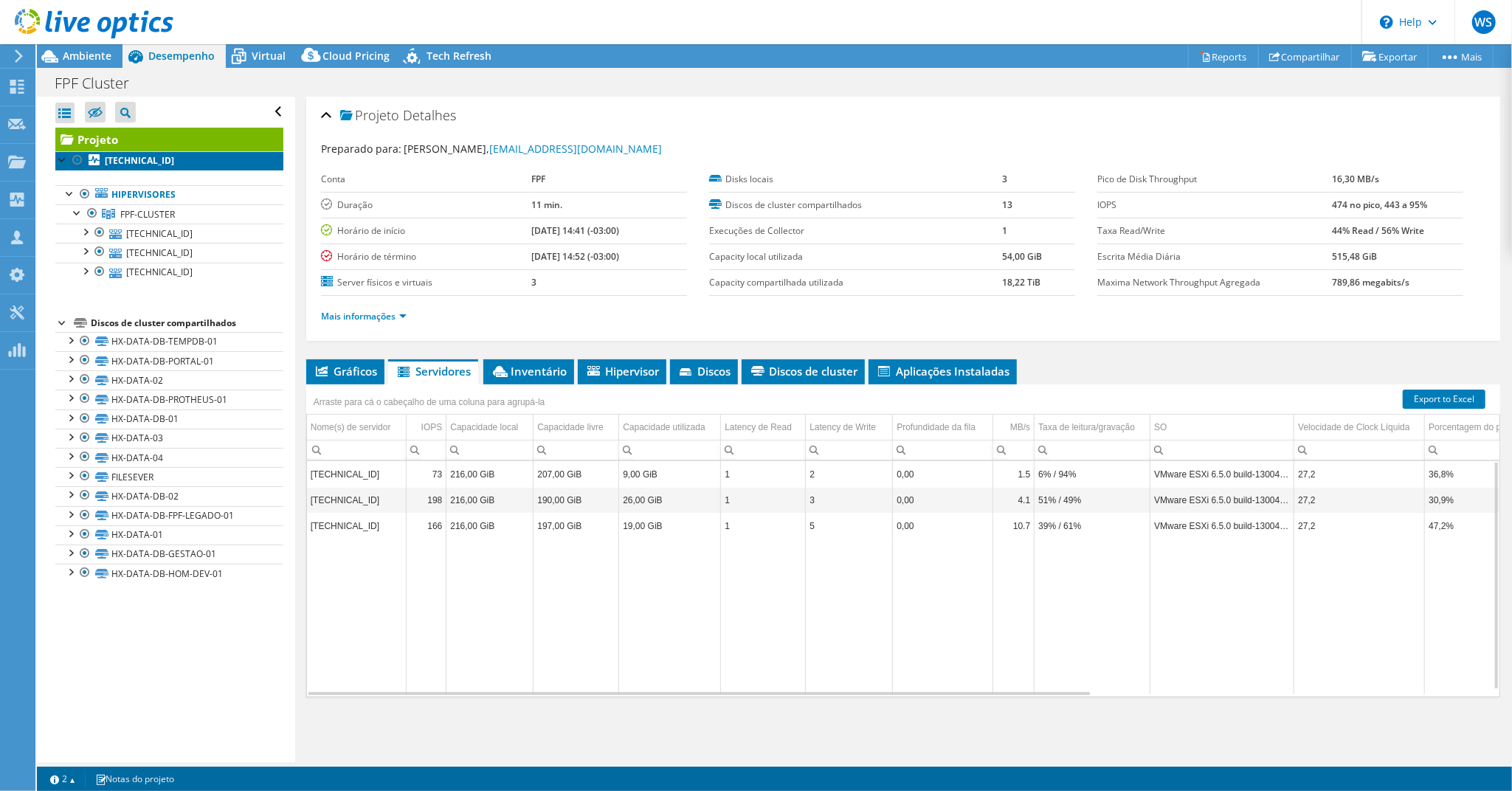
click at [125, 157] on b "192.168.1.102" at bounding box center [139, 160] width 69 height 13
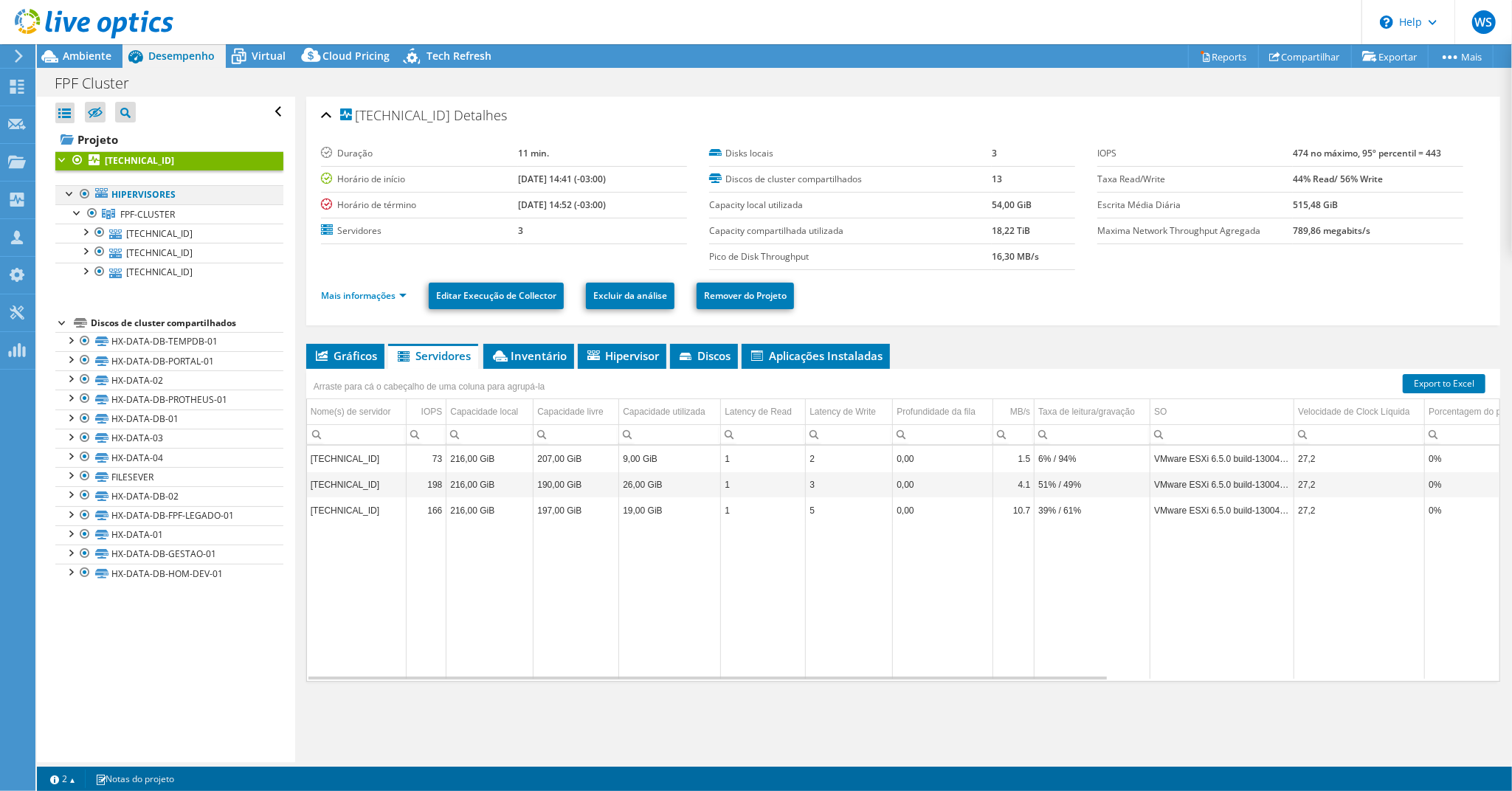
click at [70, 199] on div at bounding box center [69, 192] width 15 height 15
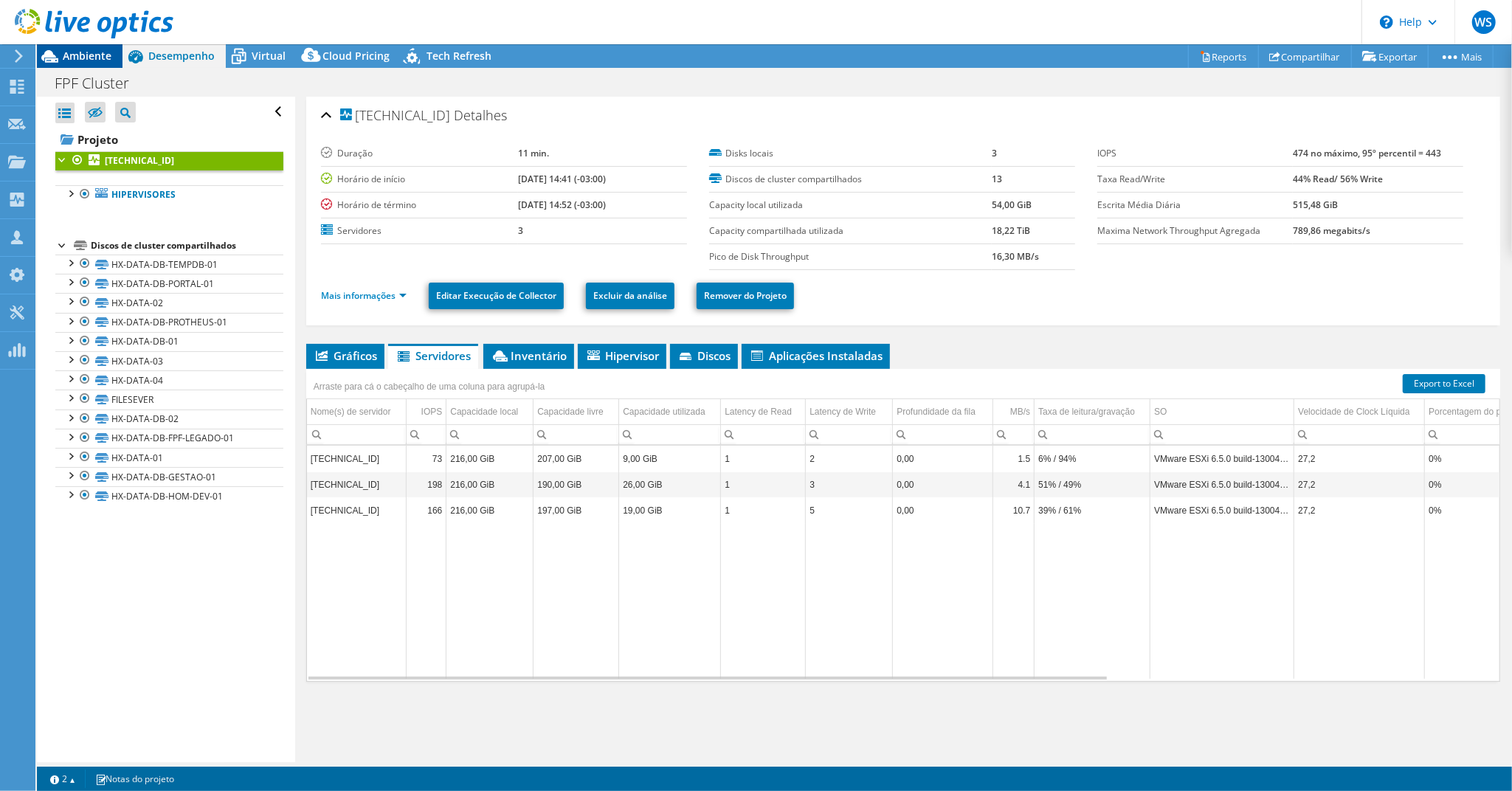
click at [76, 58] on span "Ambiente" at bounding box center [87, 56] width 49 height 14
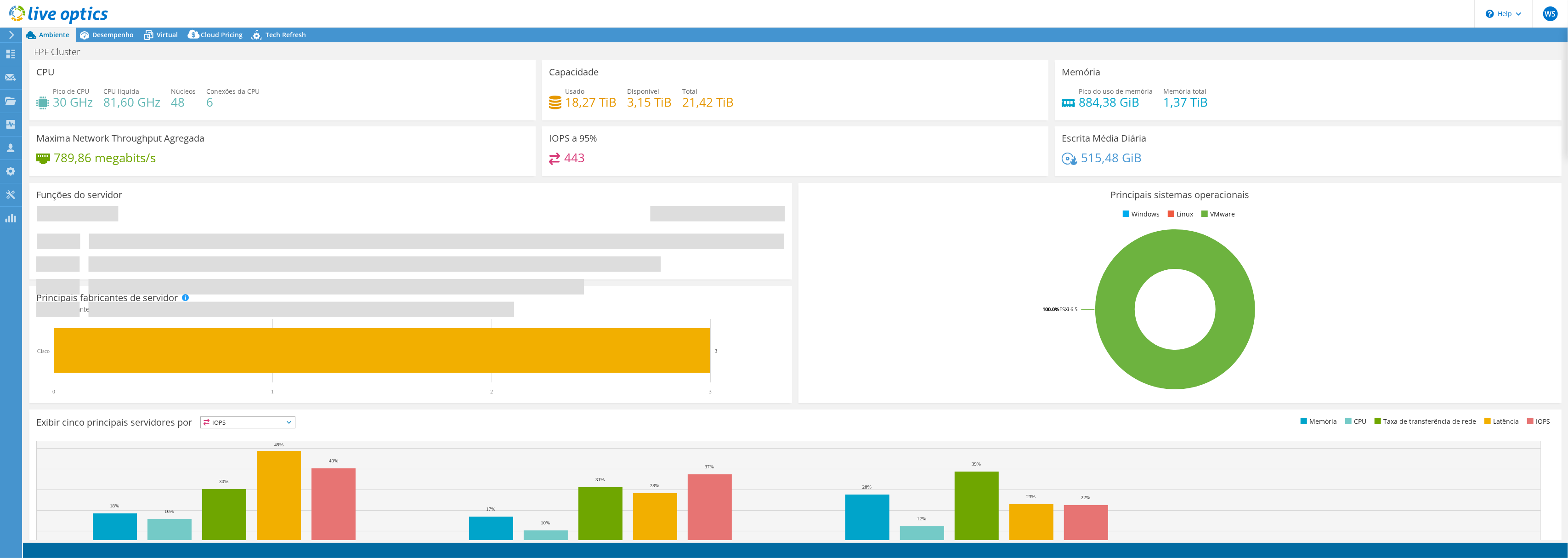
select select "USD"
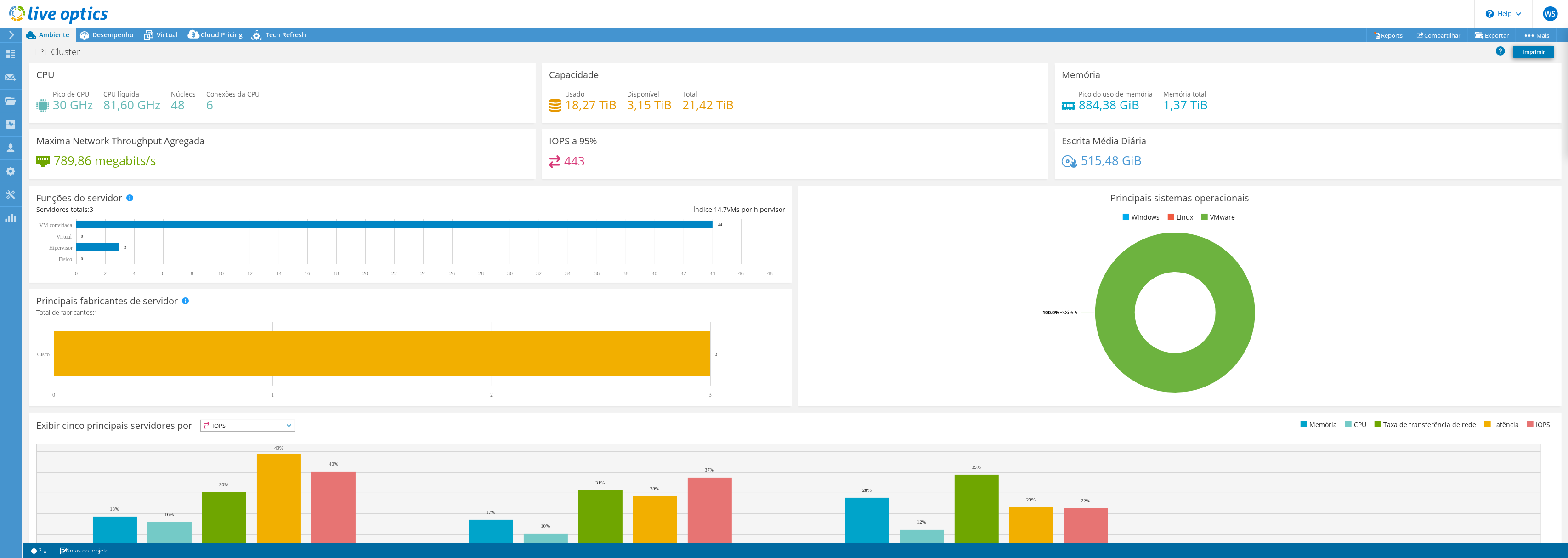
radio input "true"
radio input "false"
click at [16, 101] on icon at bounding box center [10, 101] width 11 height 9
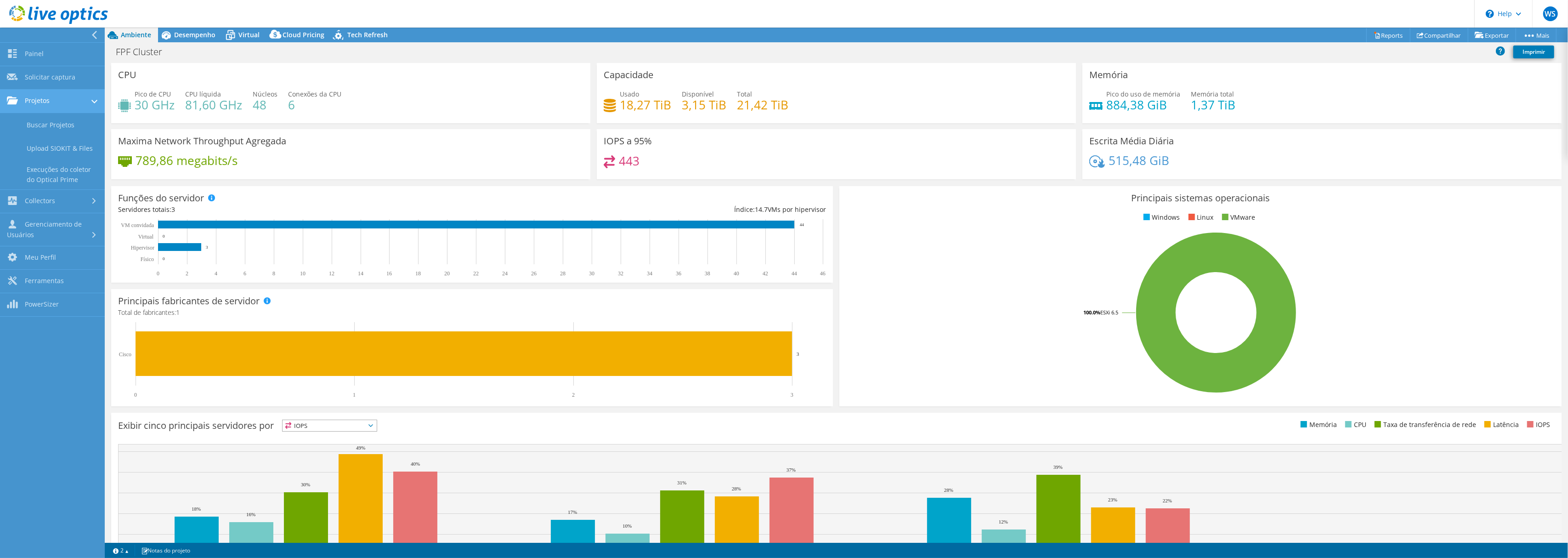
click at [49, 105] on link "Projetos" at bounding box center [52, 101] width 105 height 23
click at [24, 52] on link "Painel" at bounding box center [52, 54] width 105 height 23
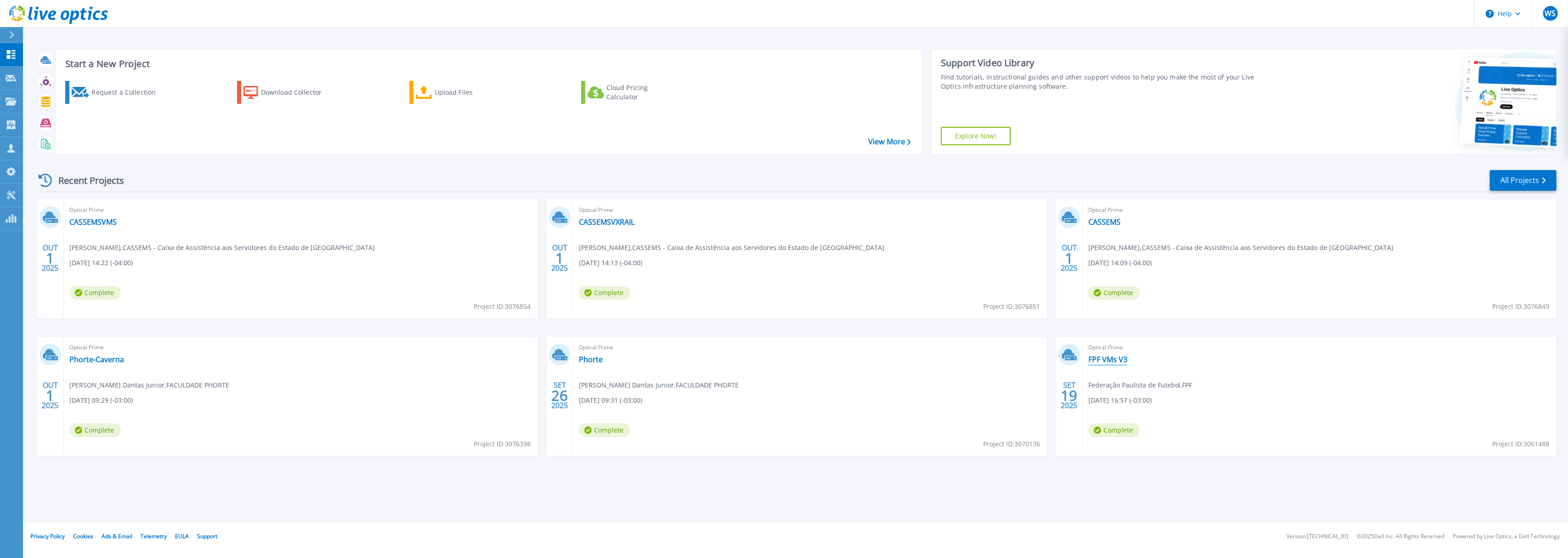
click at [1105, 361] on link "FPF VMs V3" at bounding box center [1108, 359] width 39 height 9
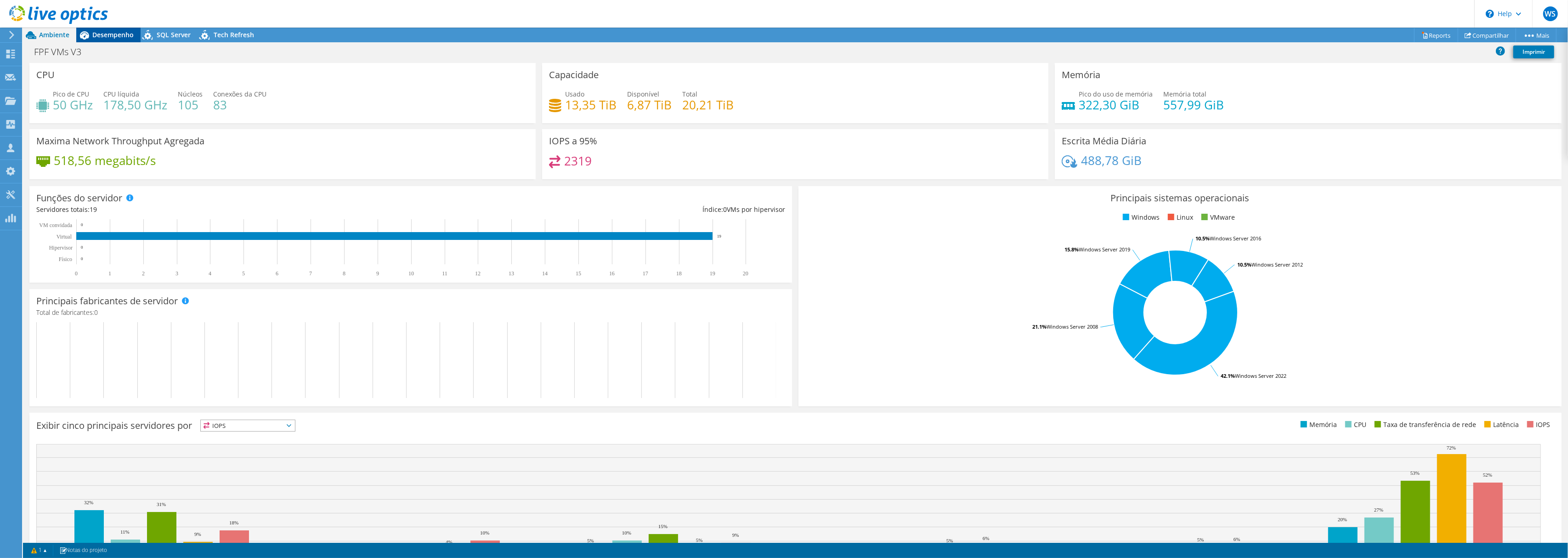
click at [111, 38] on span "Desempenho" at bounding box center [113, 35] width 41 height 9
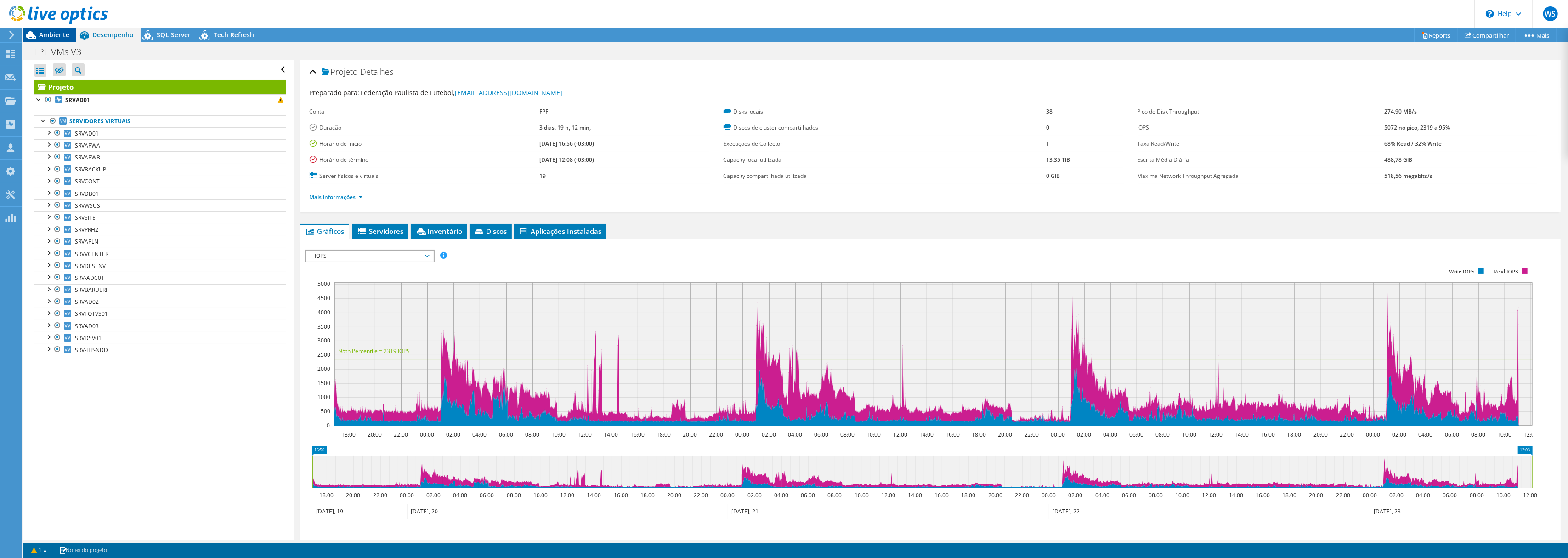
click at [59, 39] on div "Ambiente" at bounding box center [50, 35] width 54 height 15
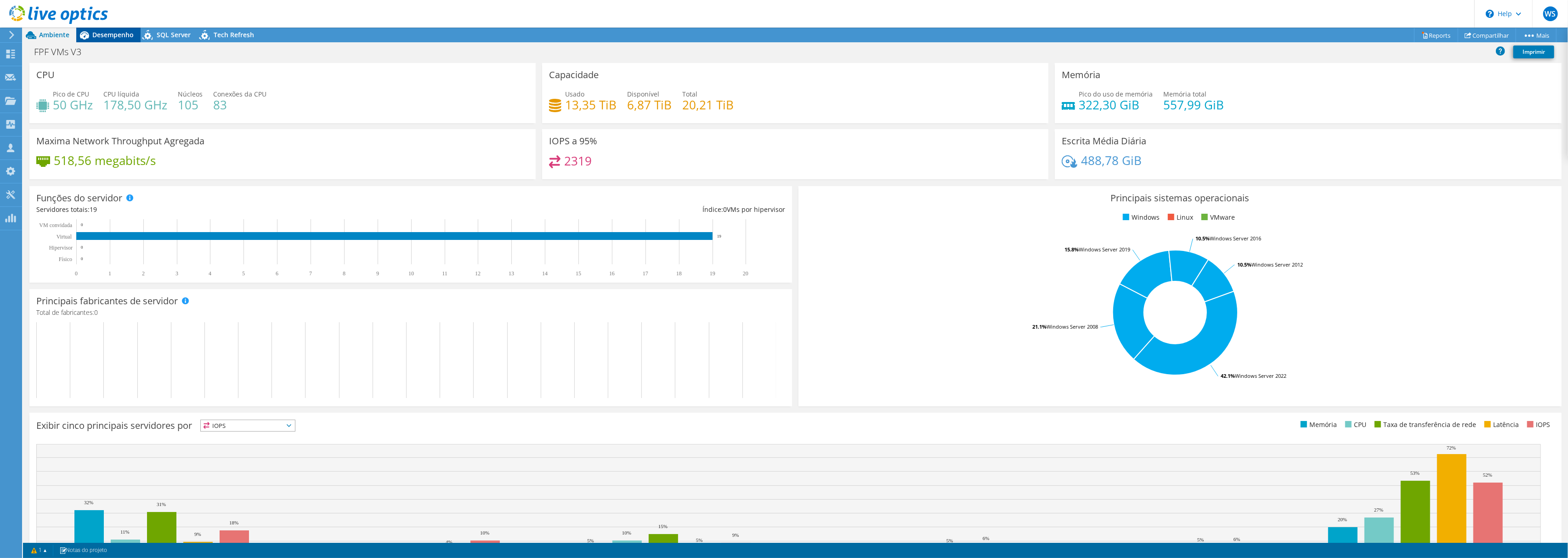
click at [101, 40] on div "Desempenho" at bounding box center [108, 35] width 65 height 15
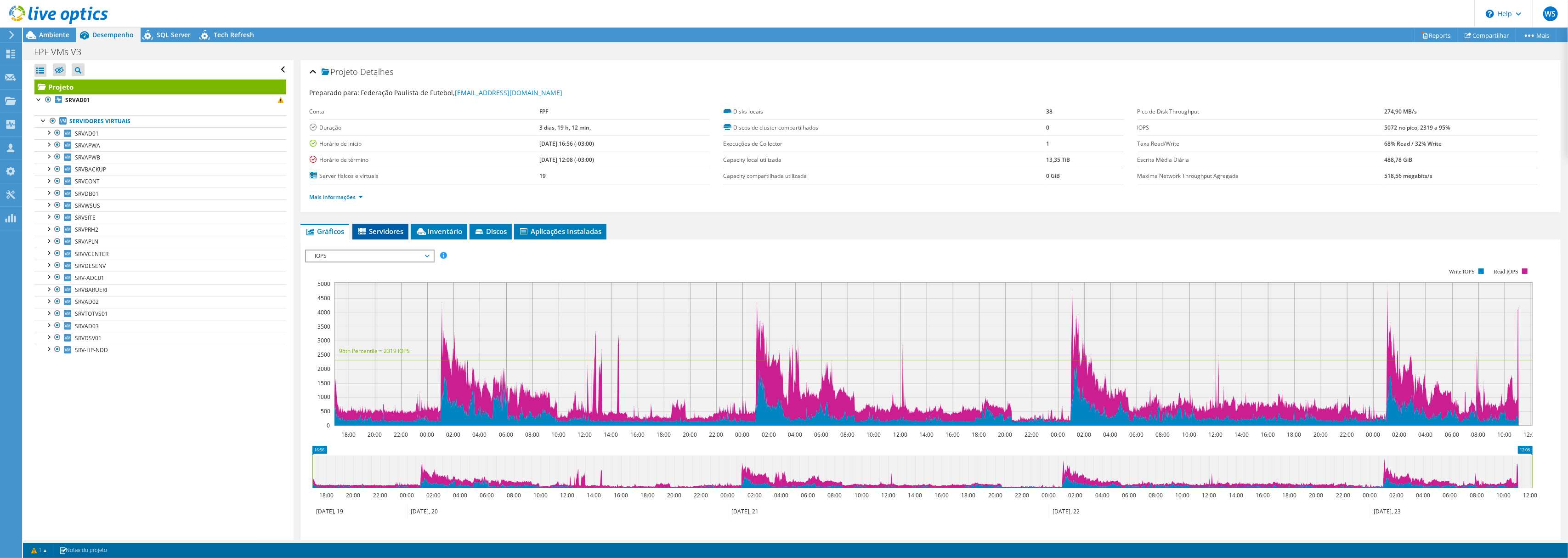
click at [377, 225] on li "Servidores" at bounding box center [380, 232] width 56 height 16
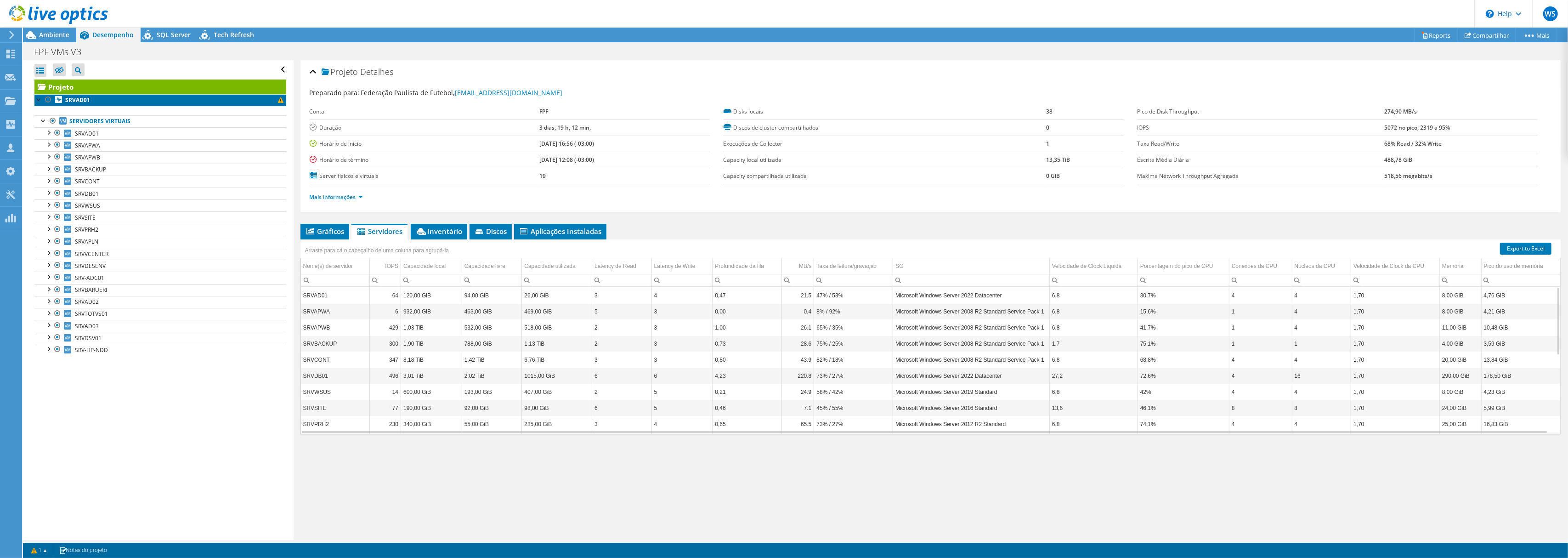
click at [77, 99] on b "SRVAD01" at bounding box center [77, 100] width 25 height 8
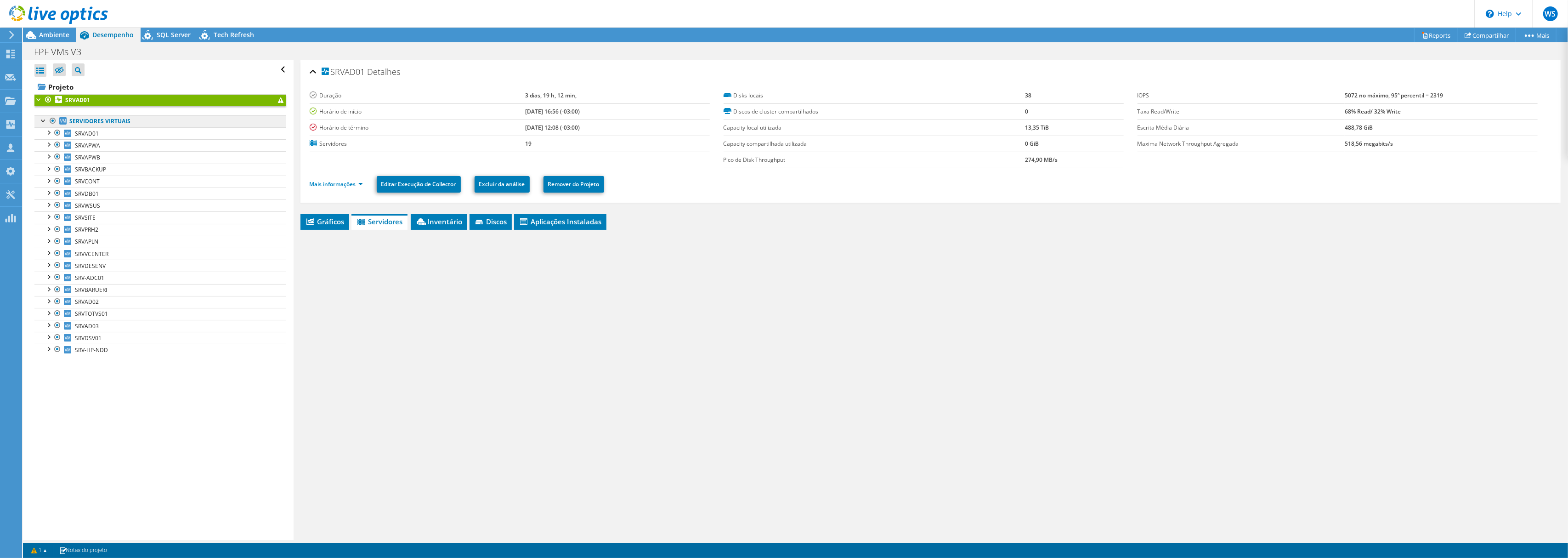
click at [98, 124] on link "Servidores virtuais" at bounding box center [161, 121] width 252 height 12
click at [56, 39] on div "Ambiente" at bounding box center [50, 35] width 54 height 15
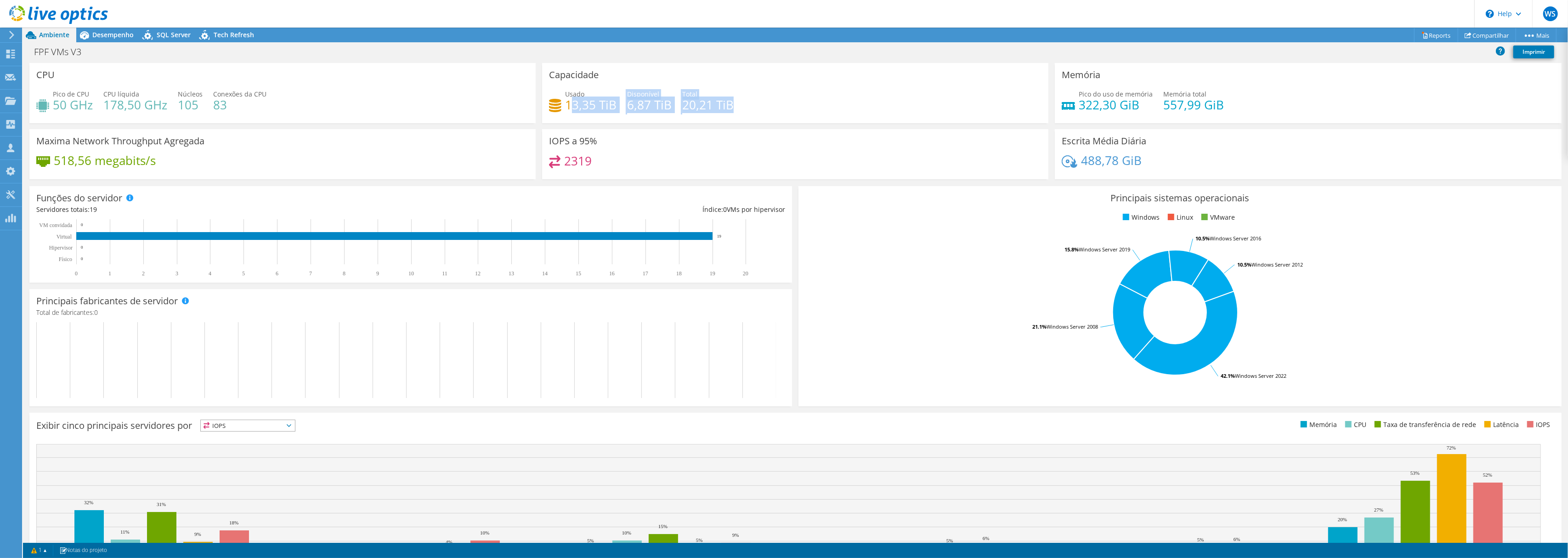
drag, startPoint x: 567, startPoint y: 101, endPoint x: 737, endPoint y: 107, distance: 170.1
click at [737, 107] on div "Usado 13,35 TiB Disponível 6,87 TiB Total 20,21 TiB" at bounding box center [795, 104] width 492 height 30
click at [737, 107] on div "Usado 13,35 TiB Disponível 6,87 TiB Total 20,21 TiB" at bounding box center [795, 104] width 492 height 30
drag, startPoint x: 1131, startPoint y: 105, endPoint x: 1076, endPoint y: 99, distance: 55.3
click at [1079, 100] on h4 "322,30 GiB" at bounding box center [1116, 105] width 74 height 10
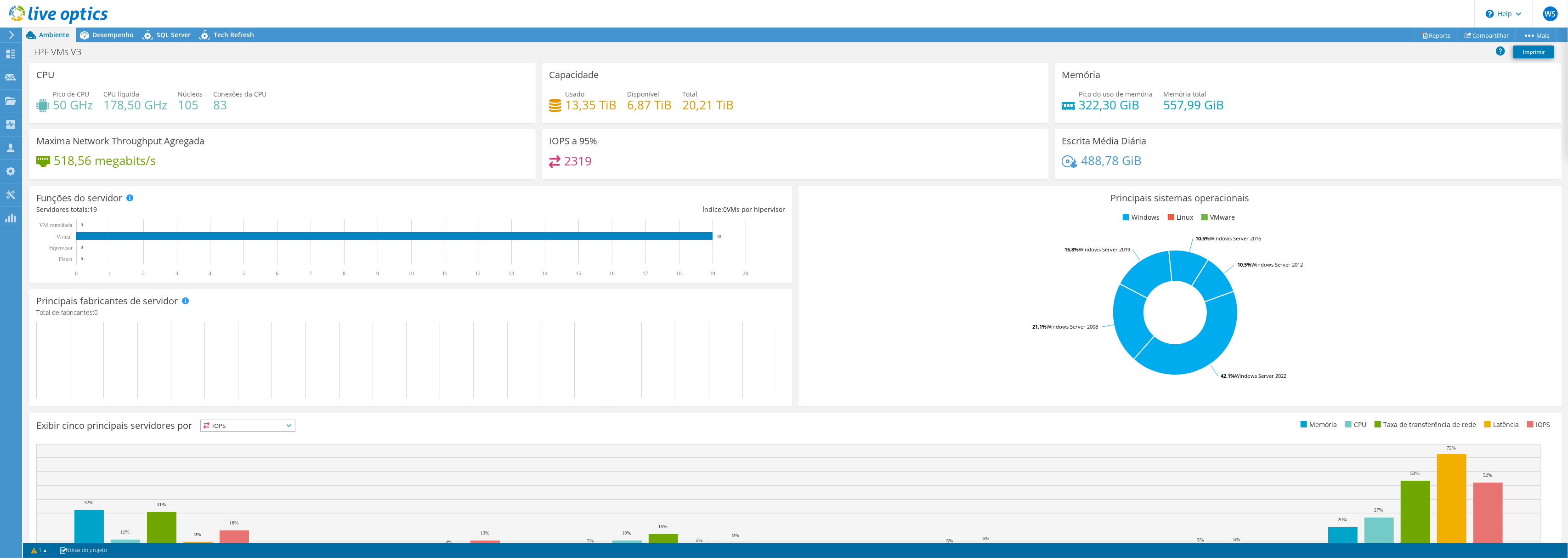
click at [674, 101] on div "Usado 13,35 TiB Disponível 6,87 TiB Total 20,21 TiB" at bounding box center [795, 104] width 492 height 30
drag, startPoint x: 55, startPoint y: 104, endPoint x: 96, endPoint y: 110, distance: 41.4
click at [89, 110] on h4 "50 GHz" at bounding box center [73, 105] width 40 height 10
click at [97, 107] on div "Pico de CPU 50 GHz CPU líquida 178,50 GHz Núcleos 105 Conexões da CPU 83" at bounding box center [282, 104] width 492 height 30
drag, startPoint x: 179, startPoint y: 104, endPoint x: 198, endPoint y: 109, distance: 19.6
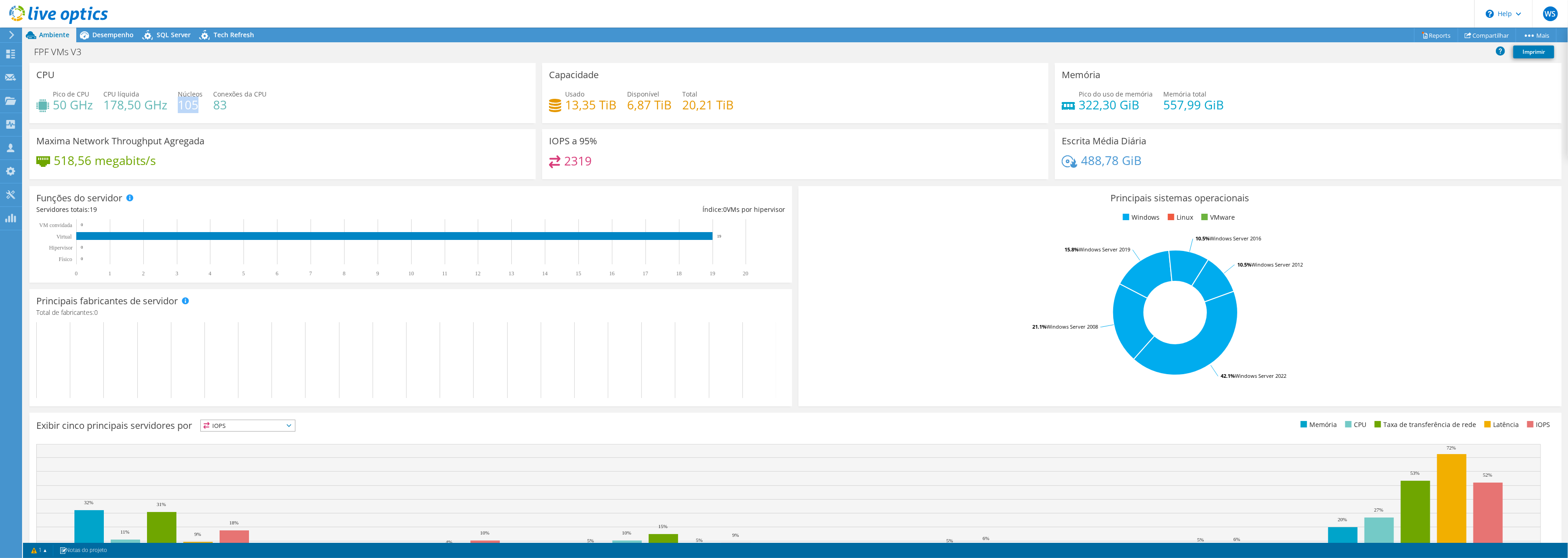
click at [198, 109] on h4 "105" at bounding box center [190, 105] width 25 height 10
drag, startPoint x: 565, startPoint y: 104, endPoint x: 594, endPoint y: 107, distance: 29.2
click at [594, 107] on h4 "13,35 TiB" at bounding box center [590, 105] width 52 height 10
drag, startPoint x: 680, startPoint y: 106, endPoint x: 693, endPoint y: 108, distance: 13.2
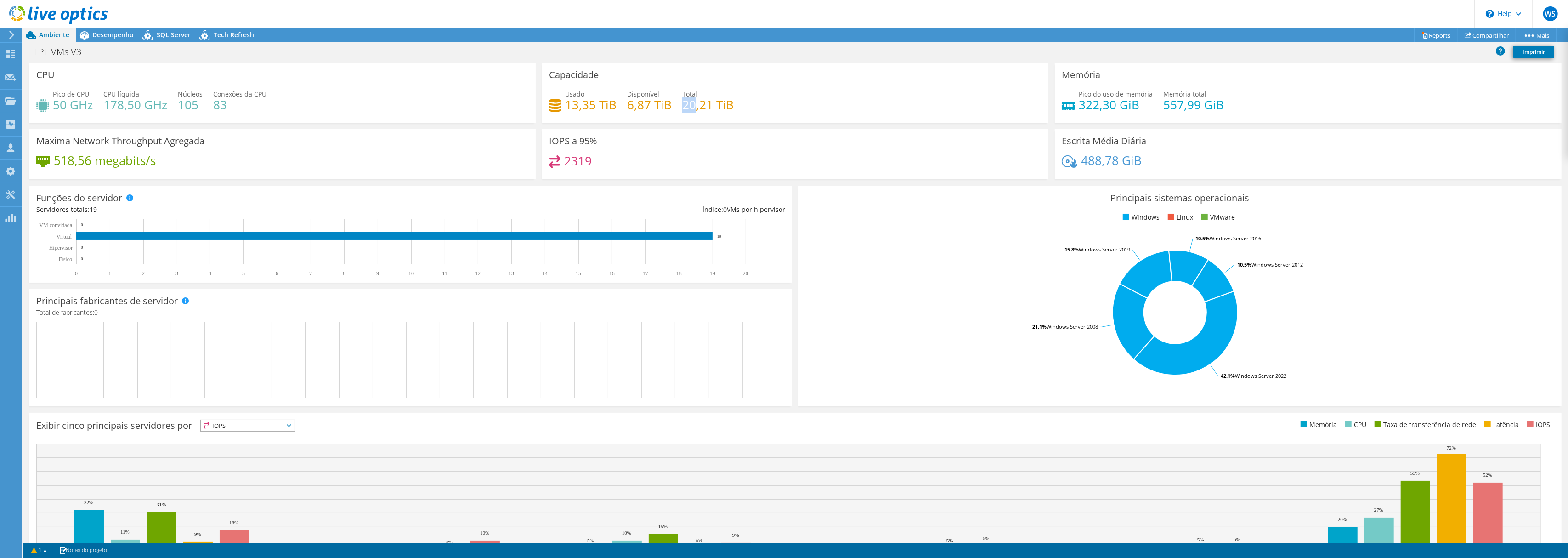
click at [693, 108] on h4 "20,21 TiB" at bounding box center [708, 105] width 52 height 10
drag, startPoint x: 1074, startPoint y: 108, endPoint x: 1129, endPoint y: 109, distance: 55.0
click at [1129, 109] on h4 "322,30 GiB" at bounding box center [1116, 105] width 74 height 10
click at [130, 30] on span "Desempenho" at bounding box center [113, 35] width 41 height 9
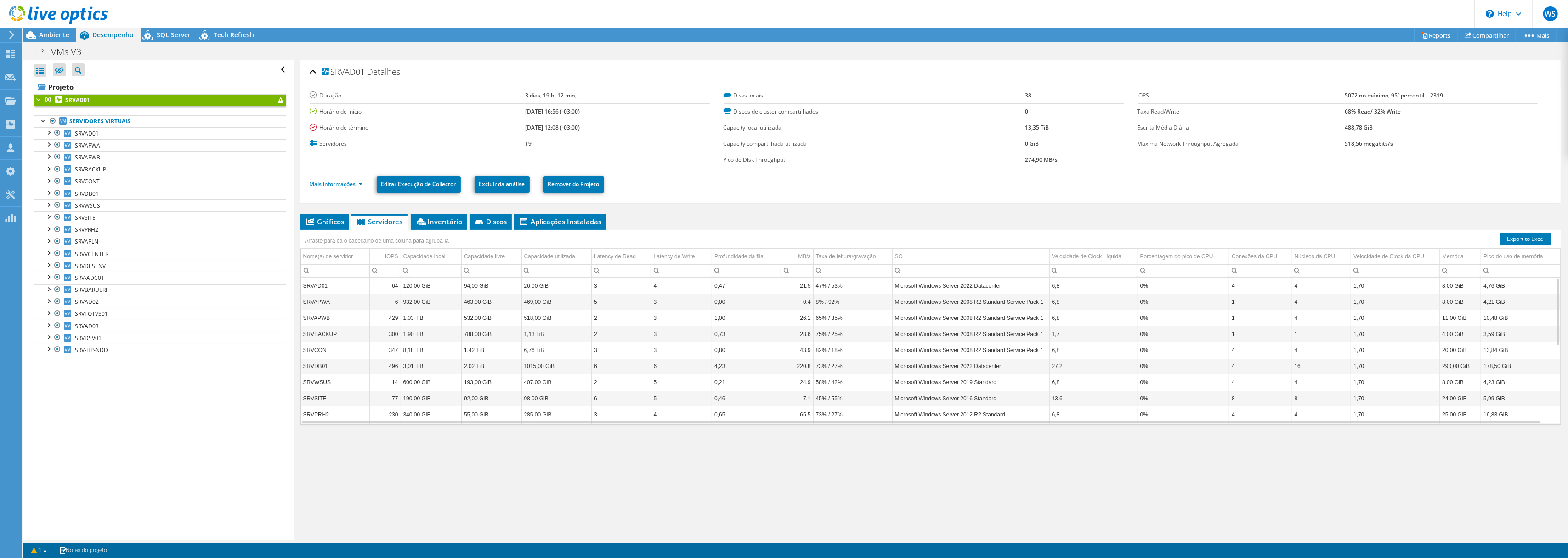
drag, startPoint x: 278, startPoint y: 510, endPoint x: 490, endPoint y: 339, distance: 272.4
click at [278, 510] on div "Abrir Todos Fechar Todos Ocultar nós excluídos Filtro de árvore do projeto" at bounding box center [158, 300] width 270 height 480
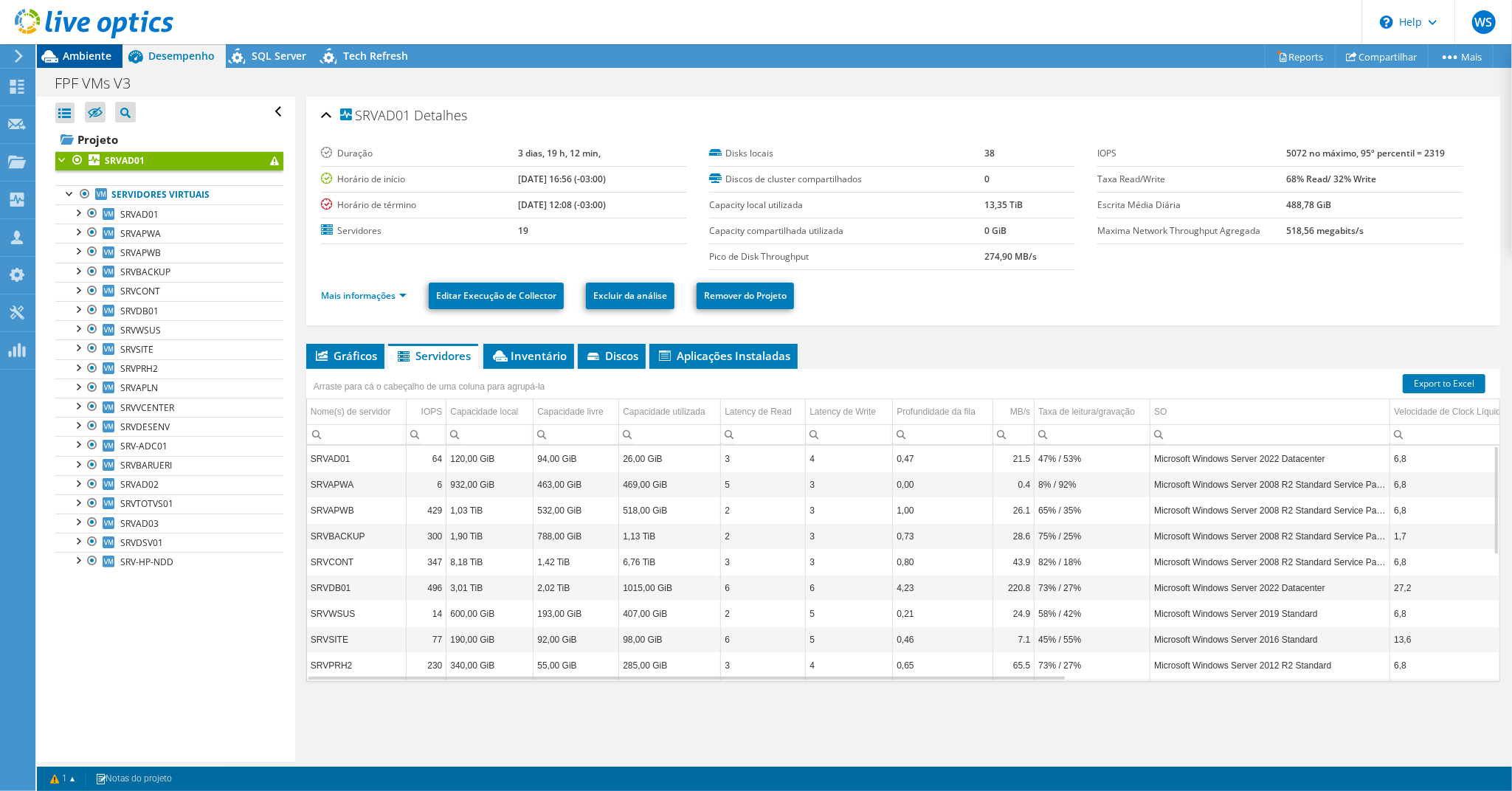
click at [71, 59] on span "Ambiente" at bounding box center [87, 56] width 49 height 14
